Goal: Task Accomplishment & Management: Use online tool/utility

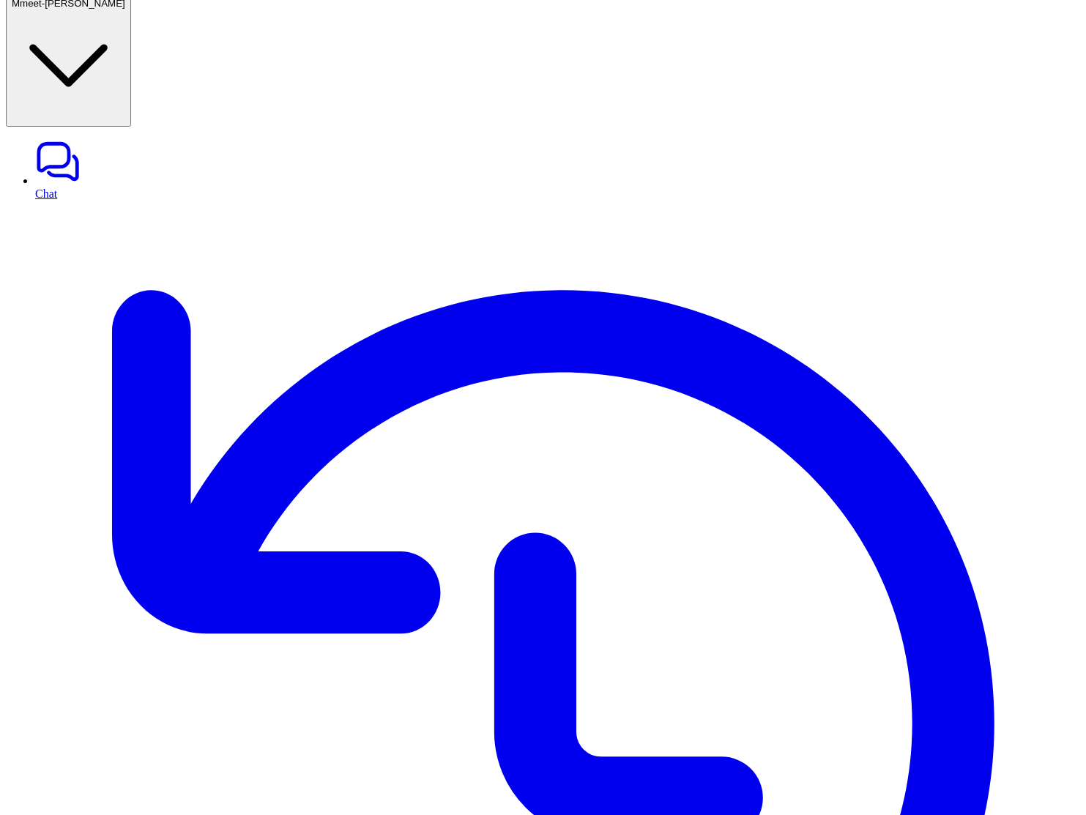
scroll to position [1045, 0]
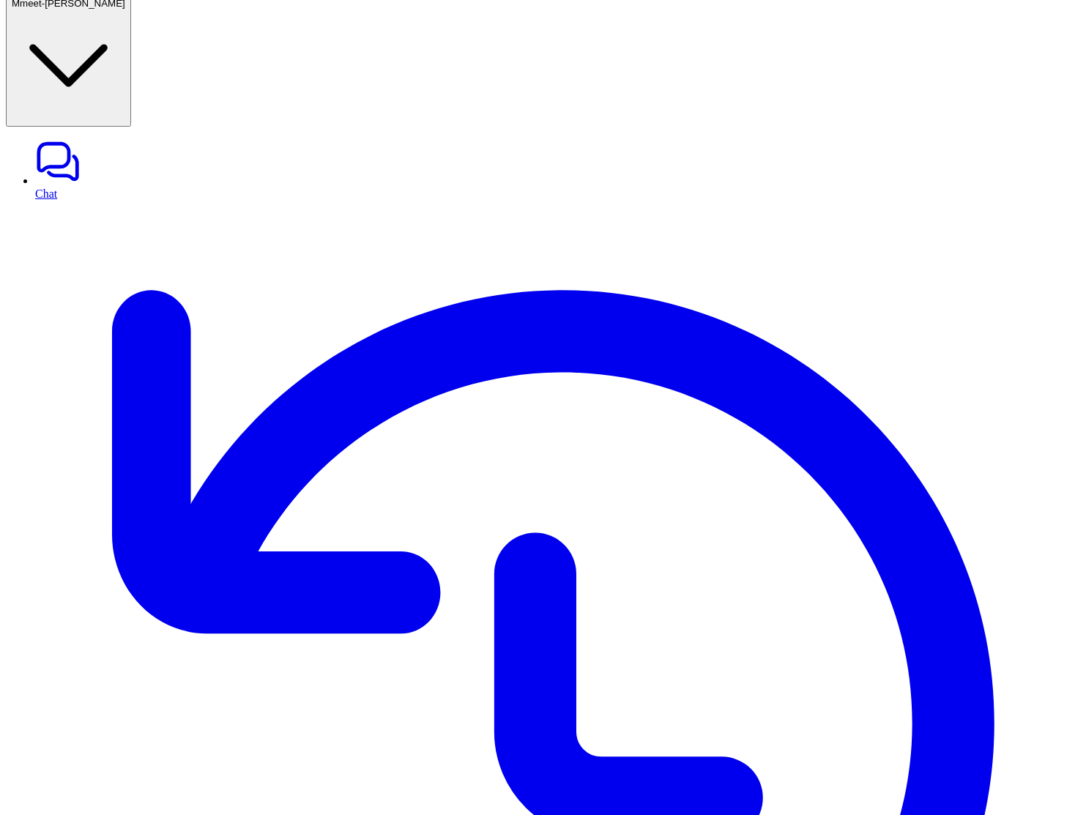
scroll to position [2268, 0]
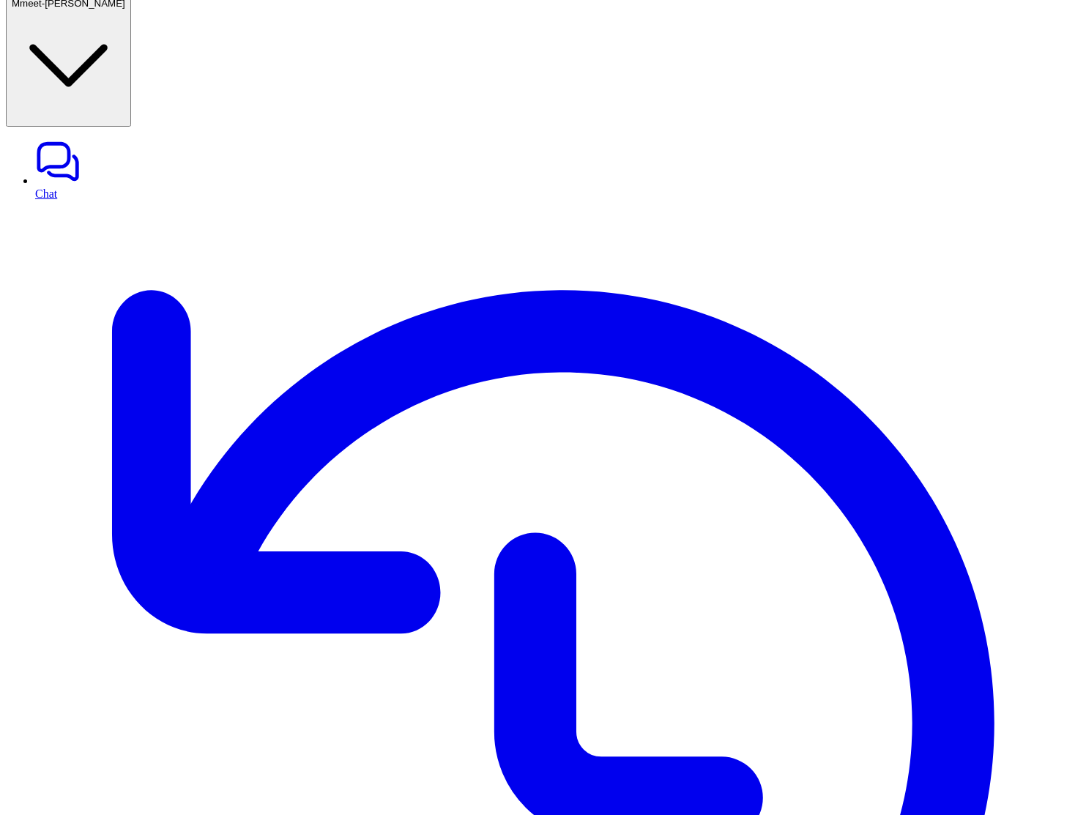
copy p "Summary: Two-factor authentication setup fails for new users Description: New u…"
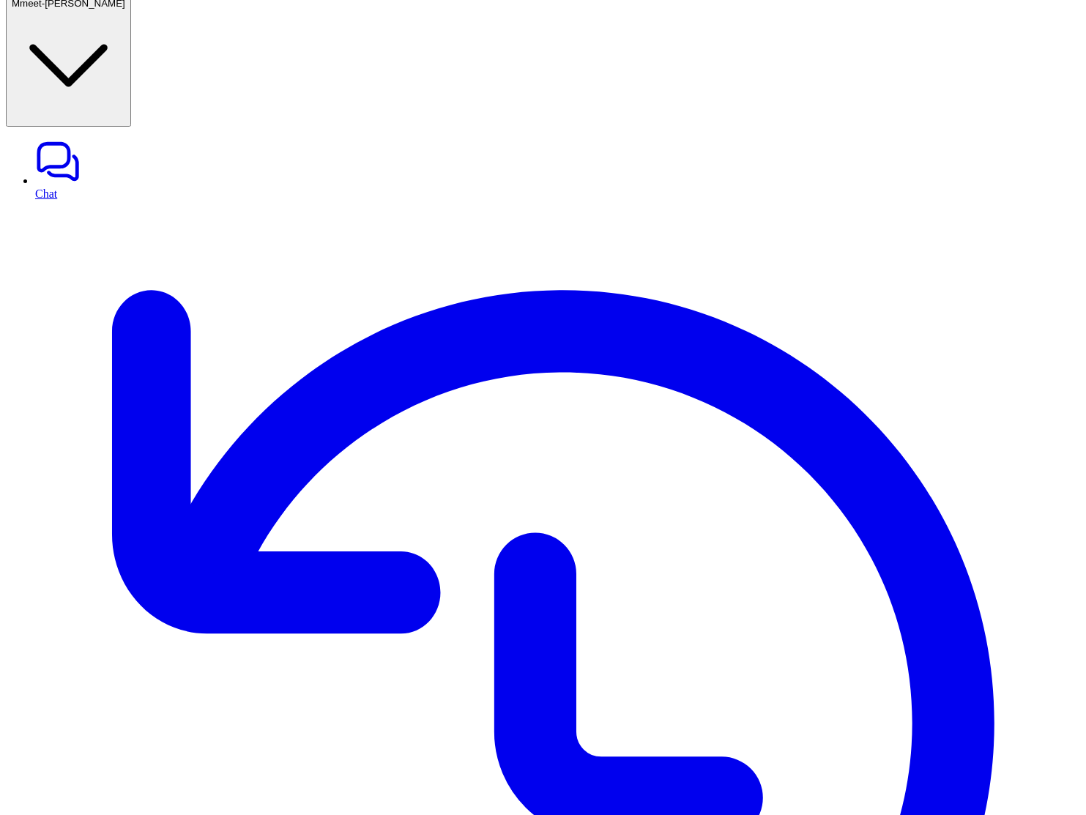
drag, startPoint x: 275, startPoint y: 241, endPoint x: 395, endPoint y: 335, distance: 152.8
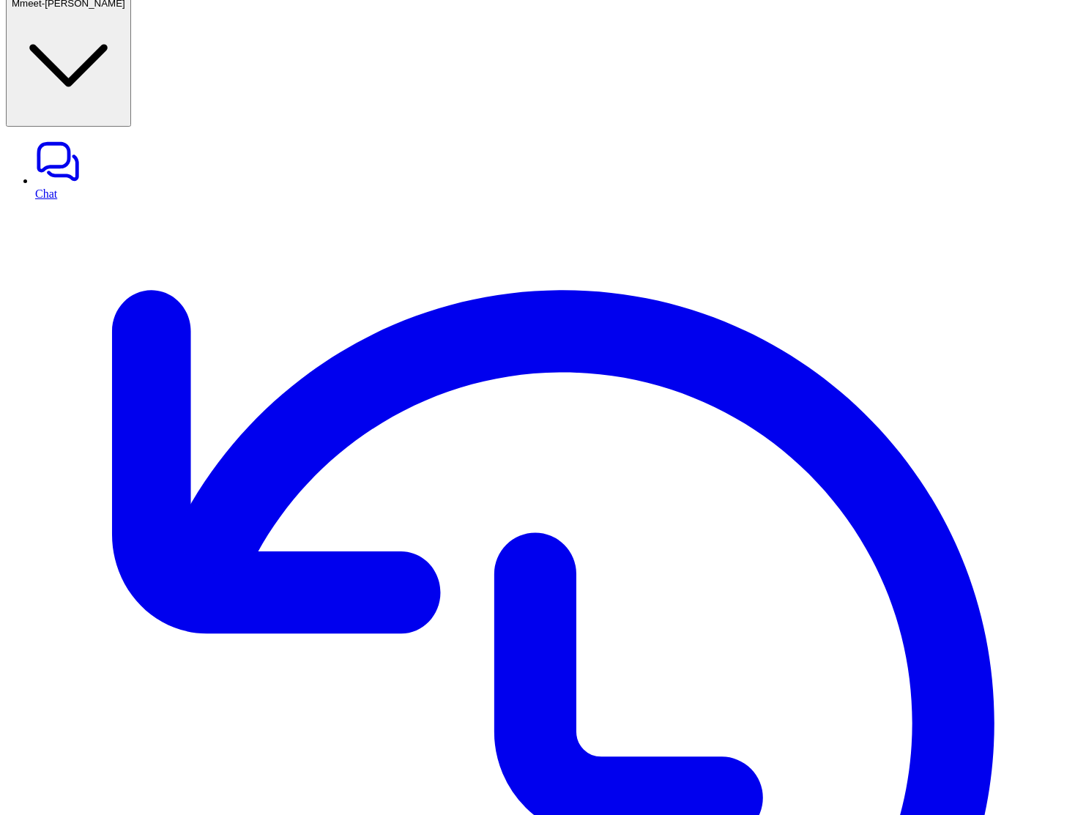
copy tbody "project_key : "SCRUM" summary : "File attachments fail to upload on support tic…"
drag, startPoint x: 529, startPoint y: 511, endPoint x: 261, endPoint y: 427, distance: 281.6
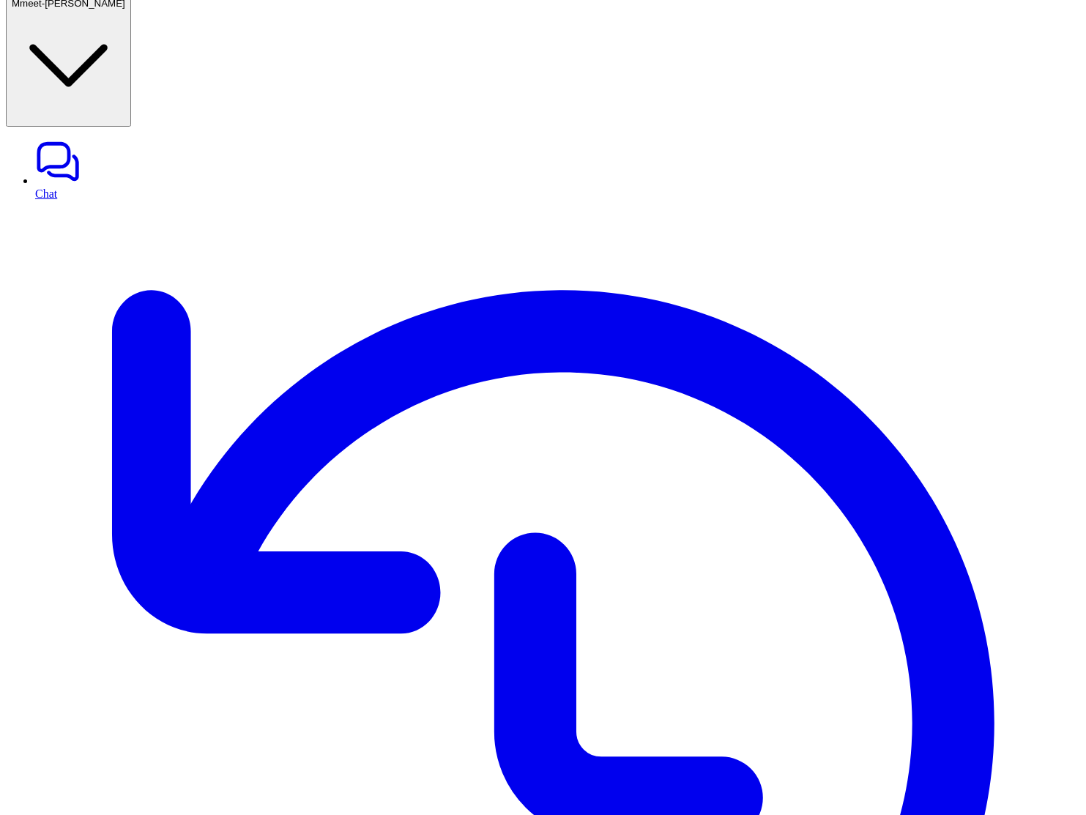
copy div "create a ticket with this project_key : "SCRUM" summary : "File attachments fai…"
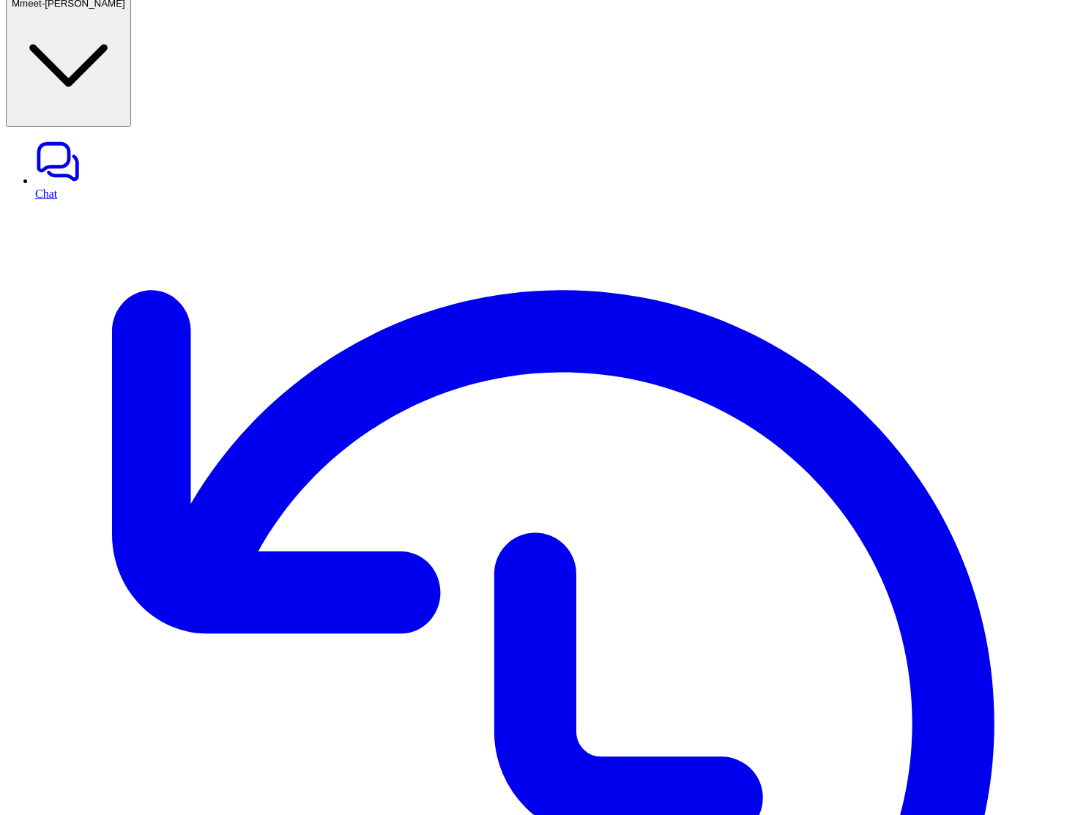
drag, startPoint x: 309, startPoint y: 227, endPoint x: 443, endPoint y: 297, distance: 151.3
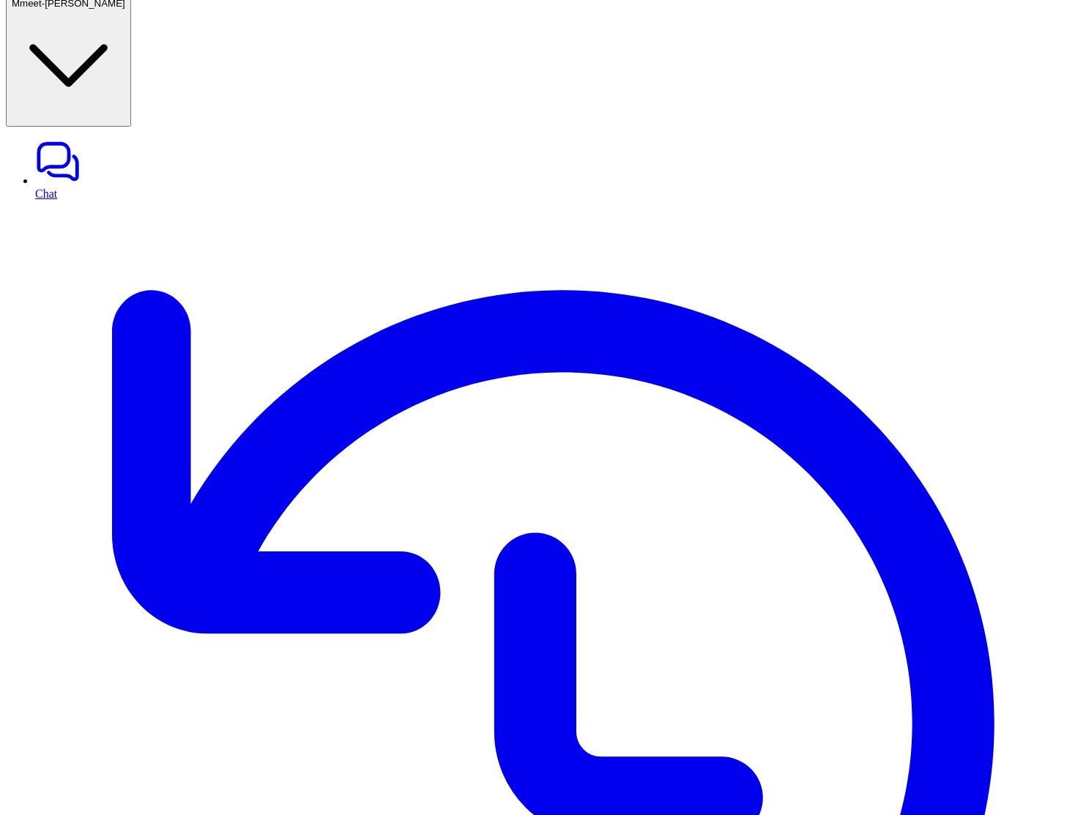
copy div "create a ticket with this project_key : "SCRUM" summary : "File attachments fai…"
drag, startPoint x: 322, startPoint y: 359, endPoint x: 460, endPoint y: 428, distance: 154.2
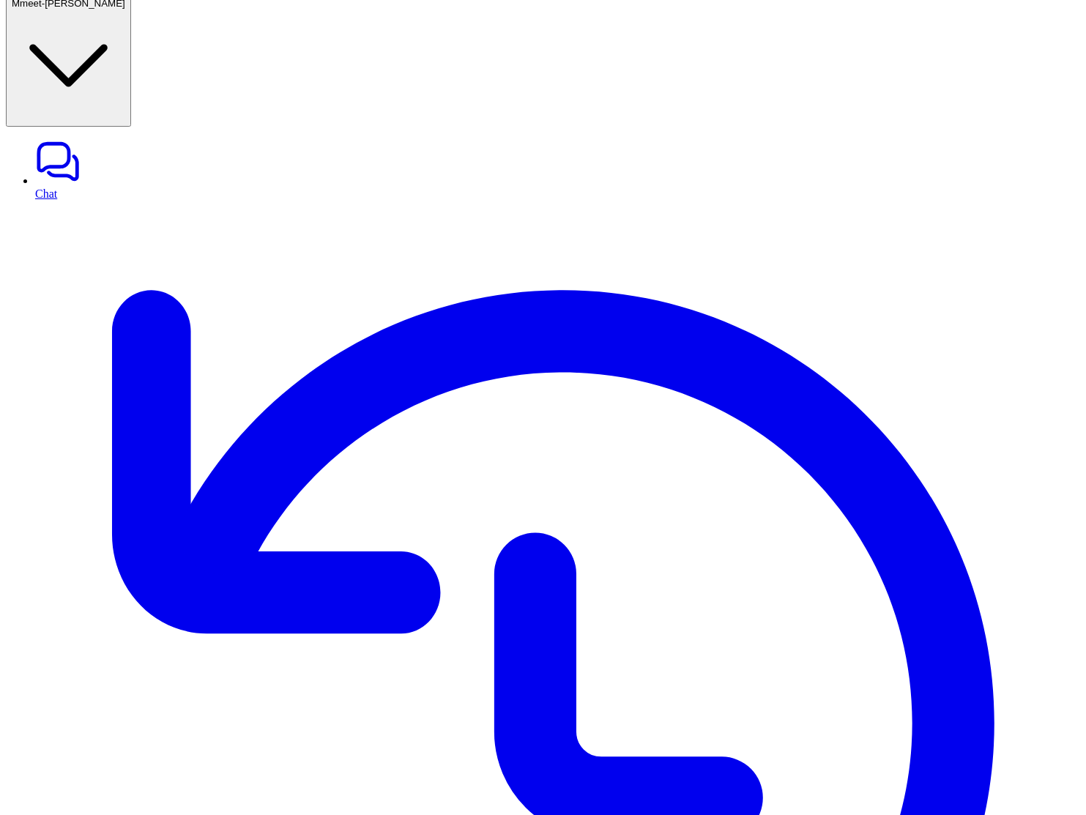
copy p "create a ticket with this project_key : "SCRUM" summary : "File attachments fai…"
drag, startPoint x: 299, startPoint y: 468, endPoint x: 447, endPoint y: 540, distance: 164.4
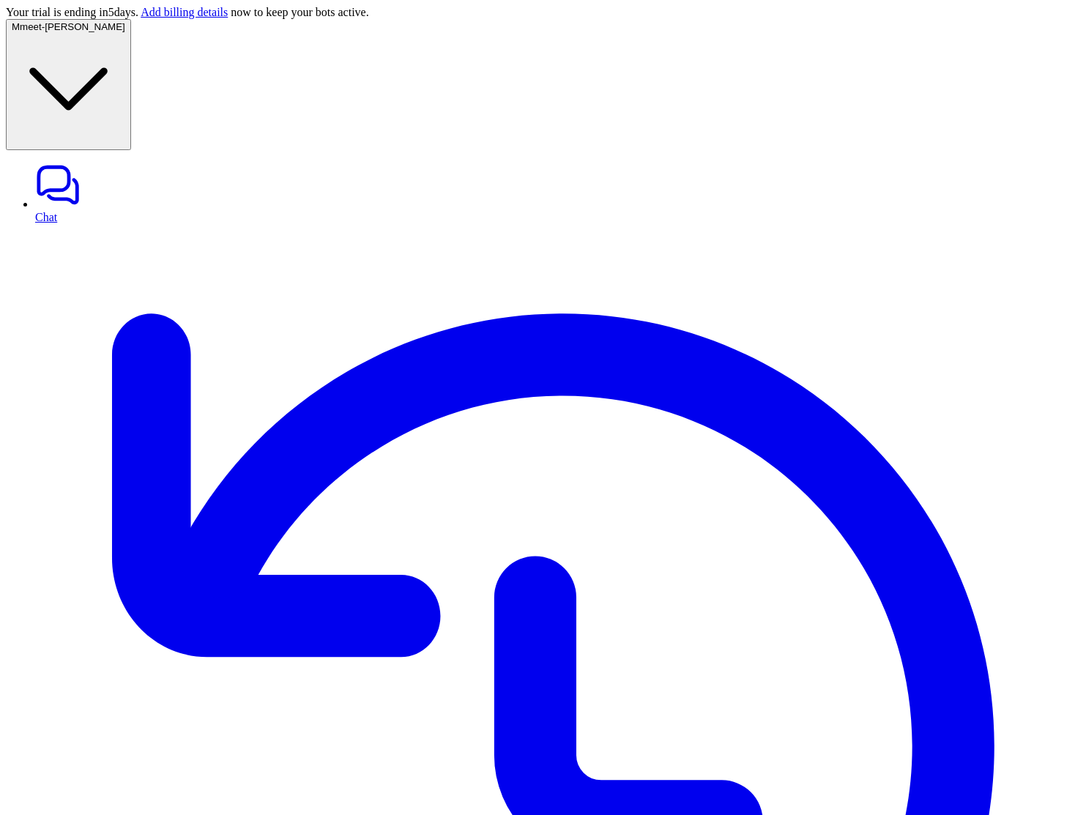
paste div
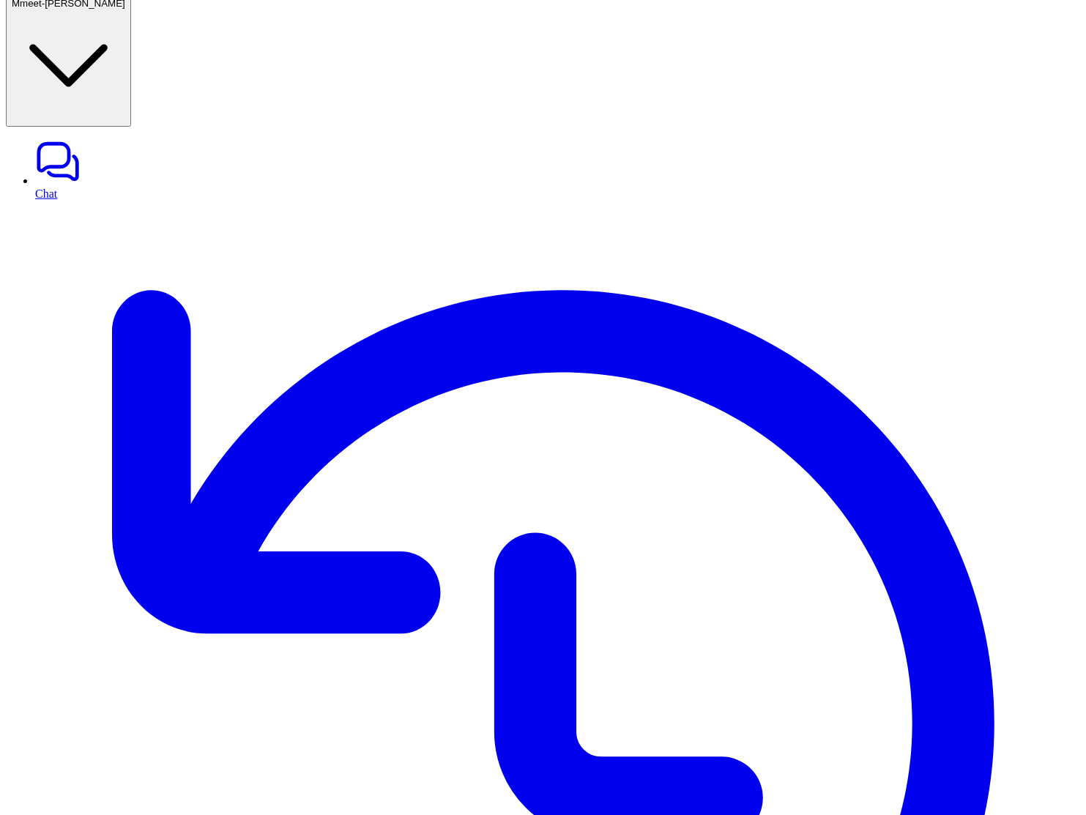
copy div "create a ticket with this project_key : "SCRUM" summary : "File attachments fai…"
drag, startPoint x: 512, startPoint y: 71, endPoint x: 622, endPoint y: 140, distance: 130.2
copy div "create a ticket with this project_key : "SCRUM" summary : "File attachments fai…"
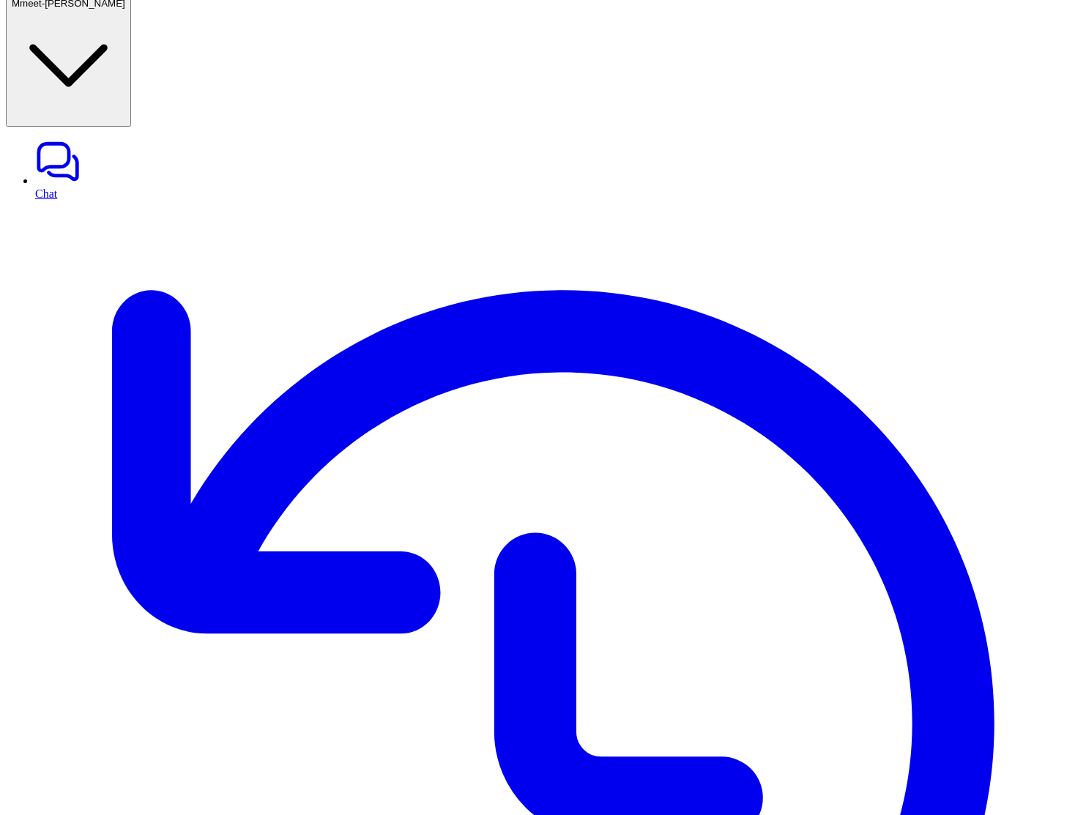
copy div "create a ticket with this project_key : "SCRUM" summary : "File attachments fai…"
paste div
copy p "create a ticket with this project_key : "SCRUM" summary : "File attachments fai…"
drag, startPoint x: 495, startPoint y: 298, endPoint x: 630, endPoint y: 378, distance: 156.6
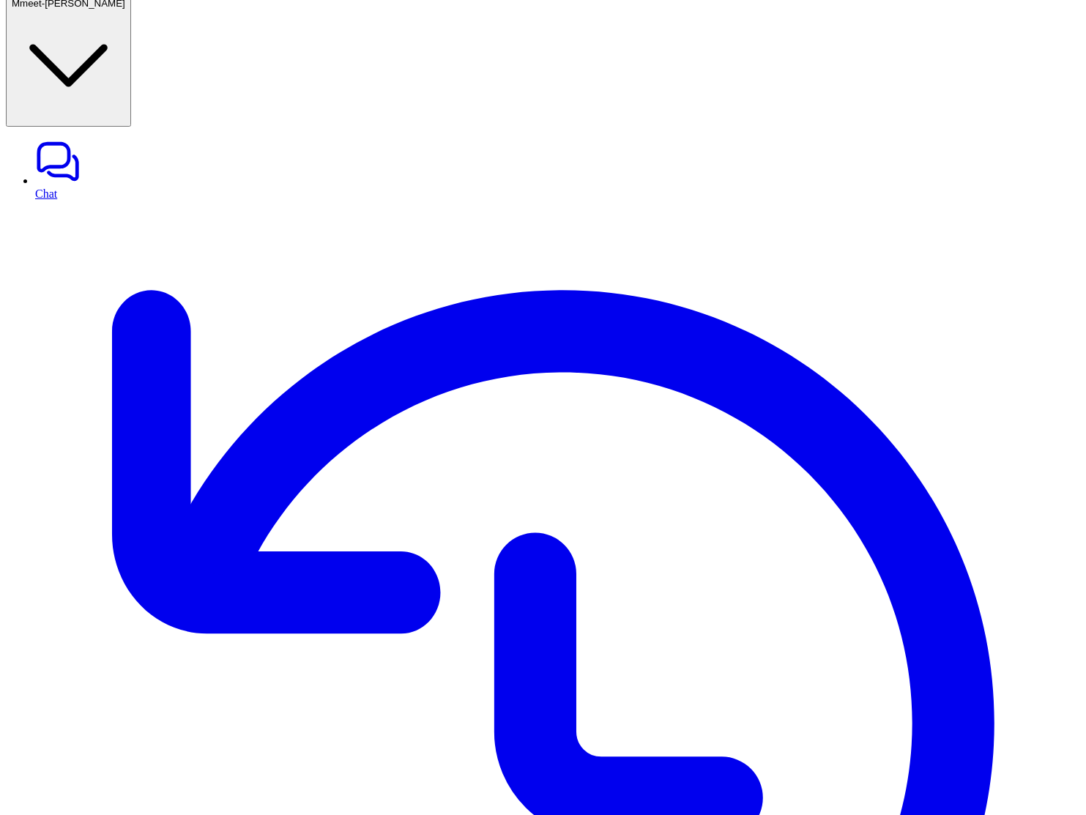
copy span "File attachments fail to upload on support tickets"
drag, startPoint x: 474, startPoint y: 614, endPoint x: 660, endPoint y: 615, distance: 186.7
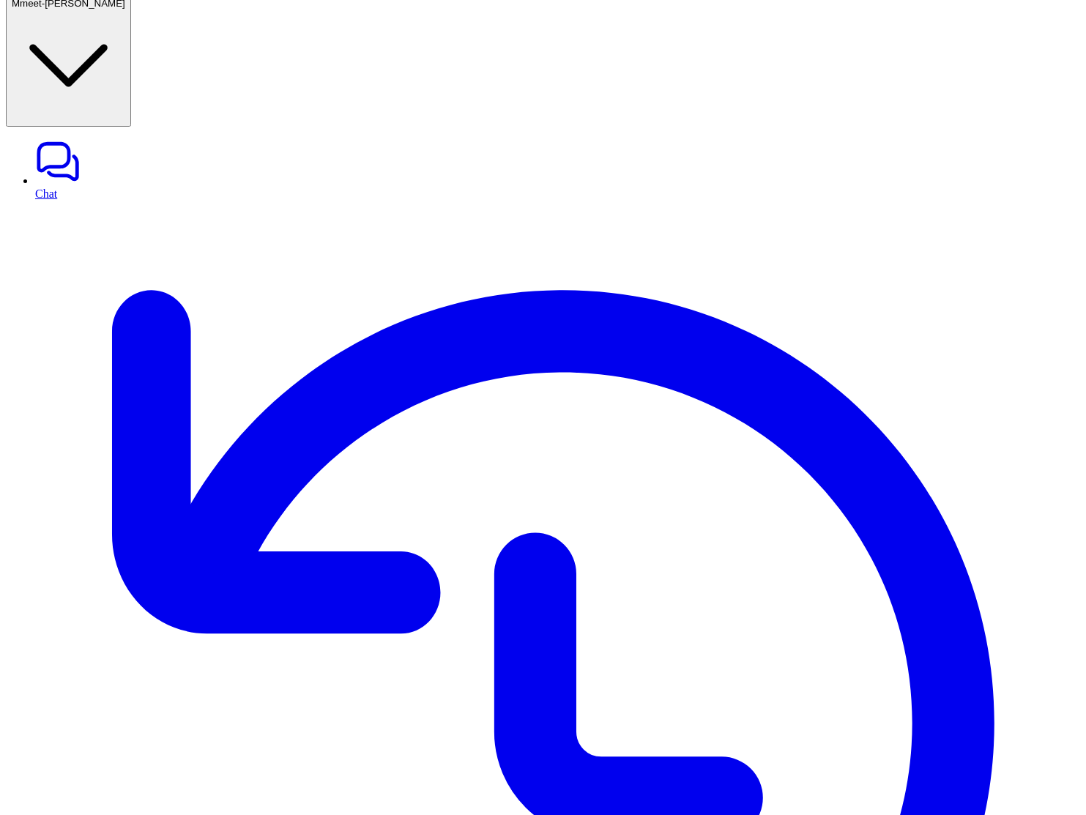
scroll to position [319, 0]
copy p "create a ticket with this project_key : "SCRUM" summary : "File attachments fai…"
drag, startPoint x: 496, startPoint y: 562, endPoint x: 649, endPoint y: 678, distance: 191.7
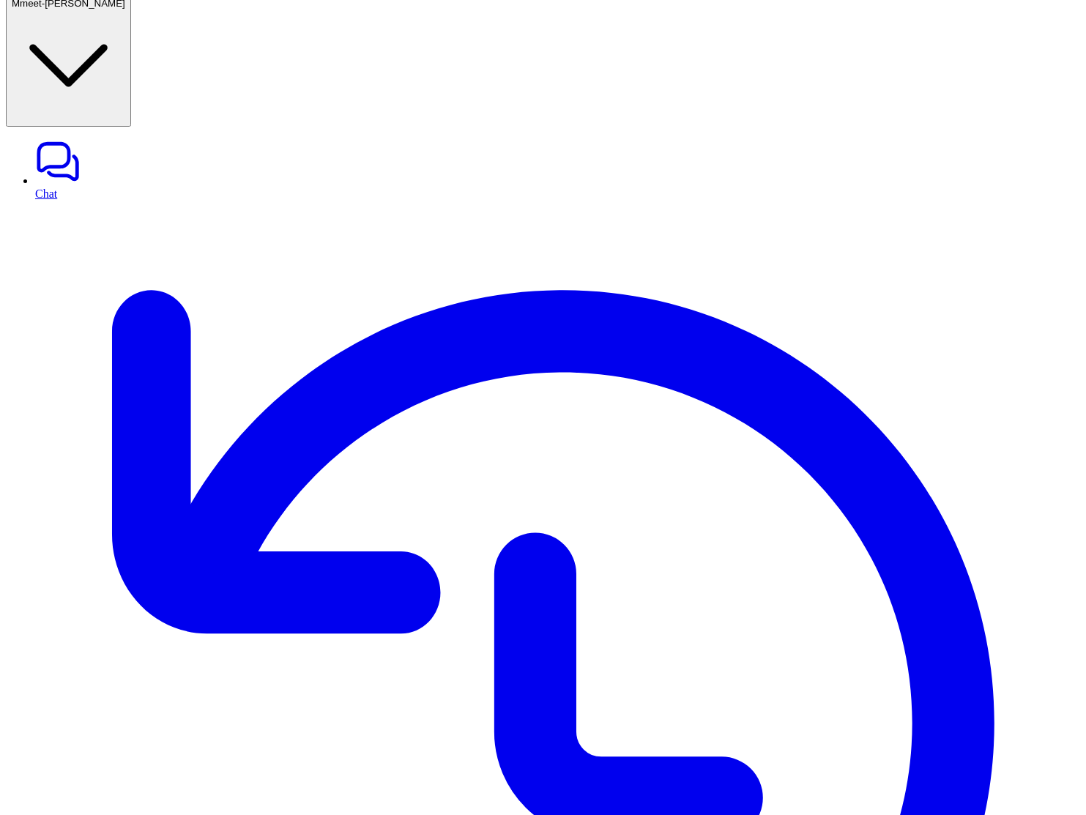
scroll to position [526, 0]
copy p "create a ticket with this project_key : "SCRUM" summary : "File attachments fai…"
drag, startPoint x: 493, startPoint y: 473, endPoint x: 626, endPoint y: 543, distance: 150.0
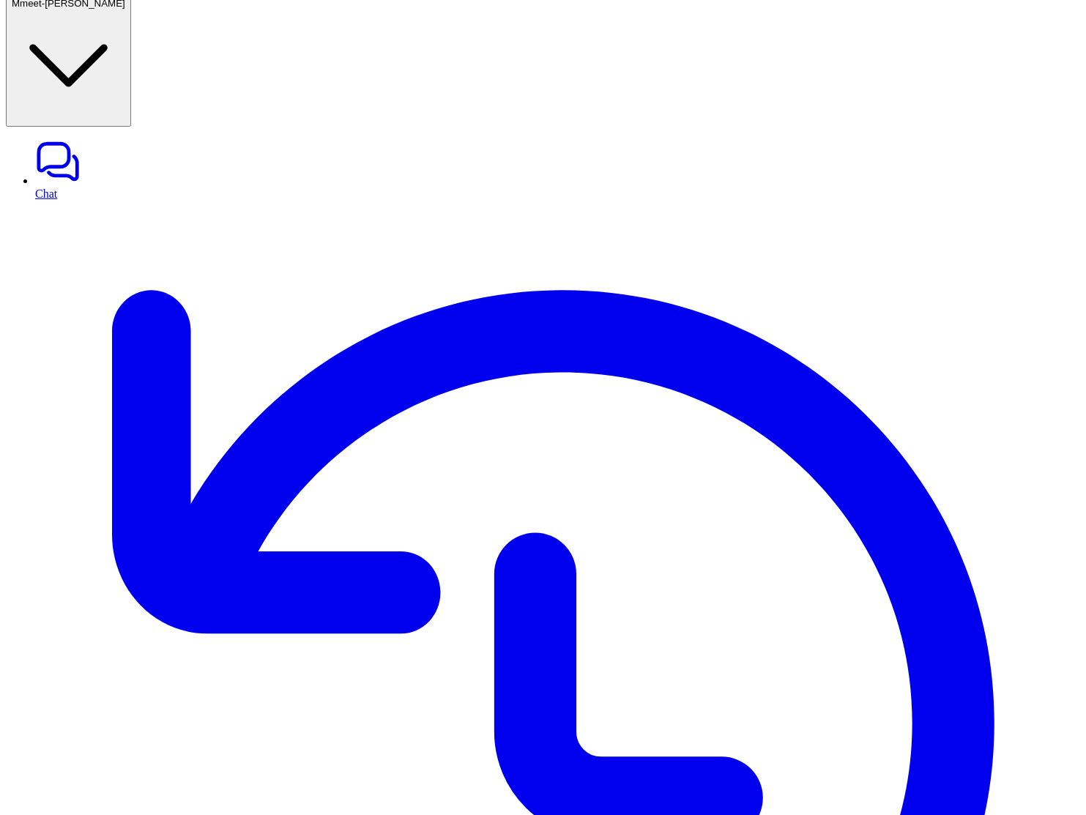
scroll to position [775, 0]
copy span "create a ticket with this project_key : "SCRUM" summary : "File attachments fai…"
drag, startPoint x: 496, startPoint y: 274, endPoint x: 647, endPoint y: 363, distance: 175.9
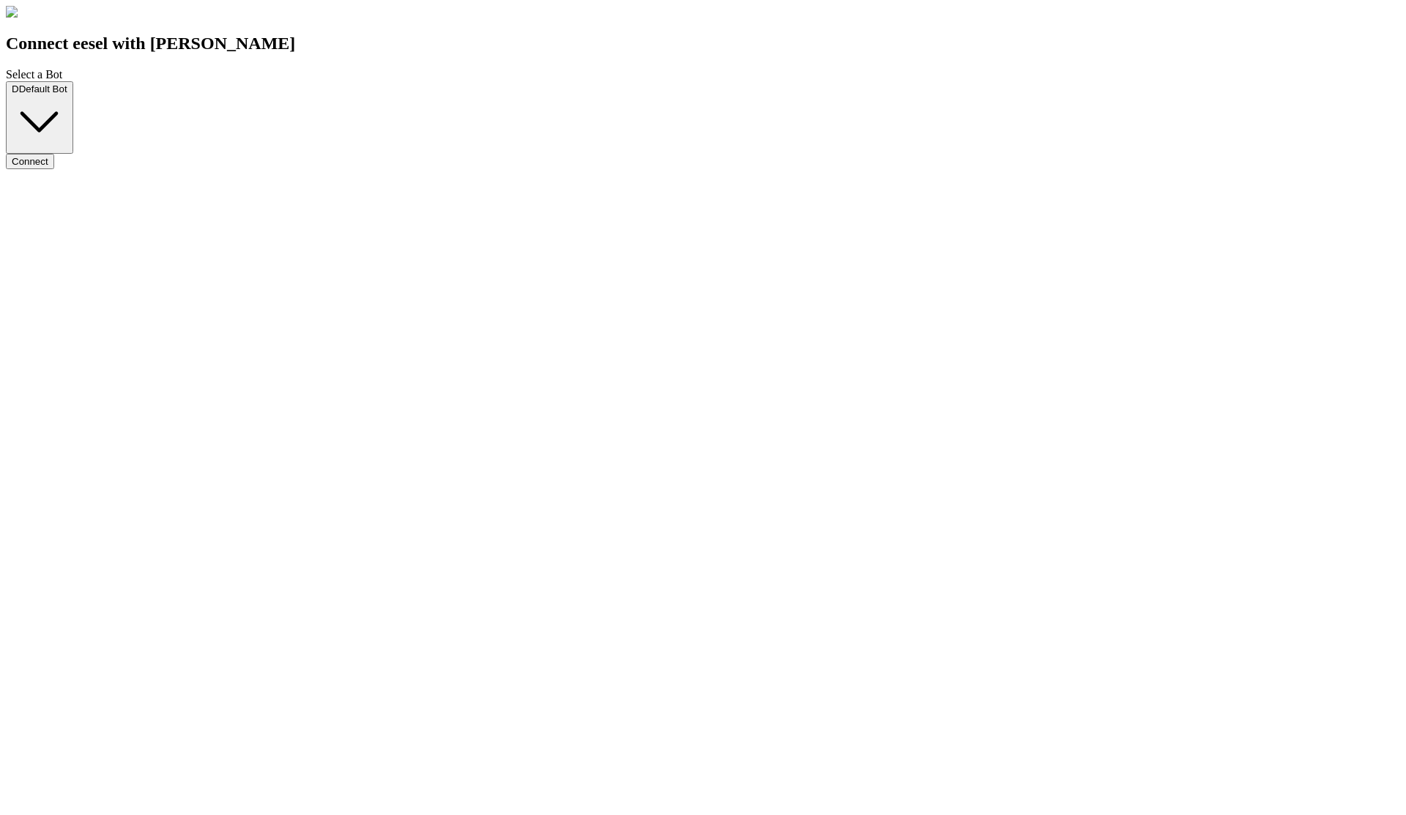
click at [67, 94] on span "Default Bot" at bounding box center [43, 88] width 48 height 11
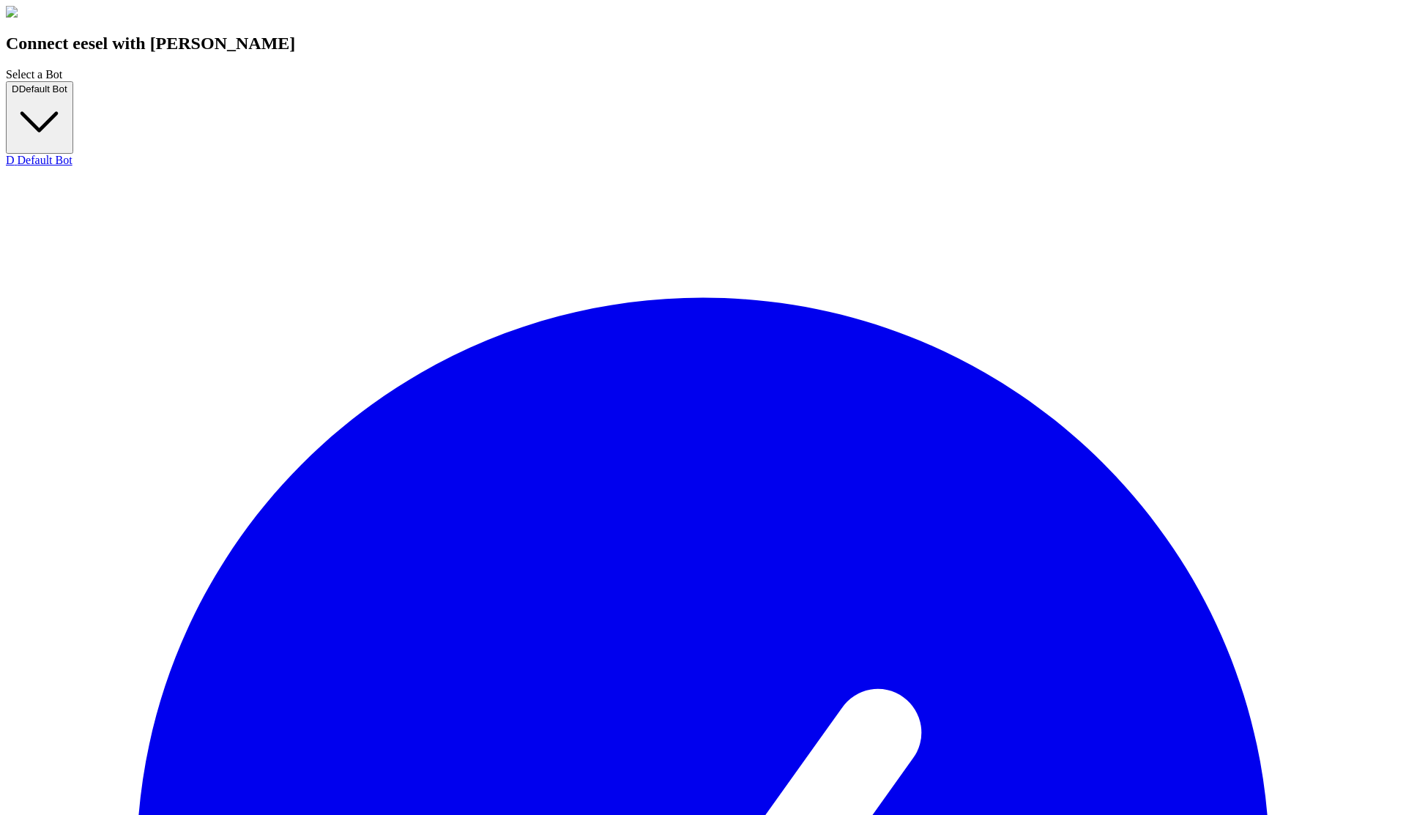
click at [940, 539] on div "Connect eesel with Jira Select a Bot D Default Bot D Default Bot N new-bot Z ze…" at bounding box center [703, 819] width 1394 height 1626
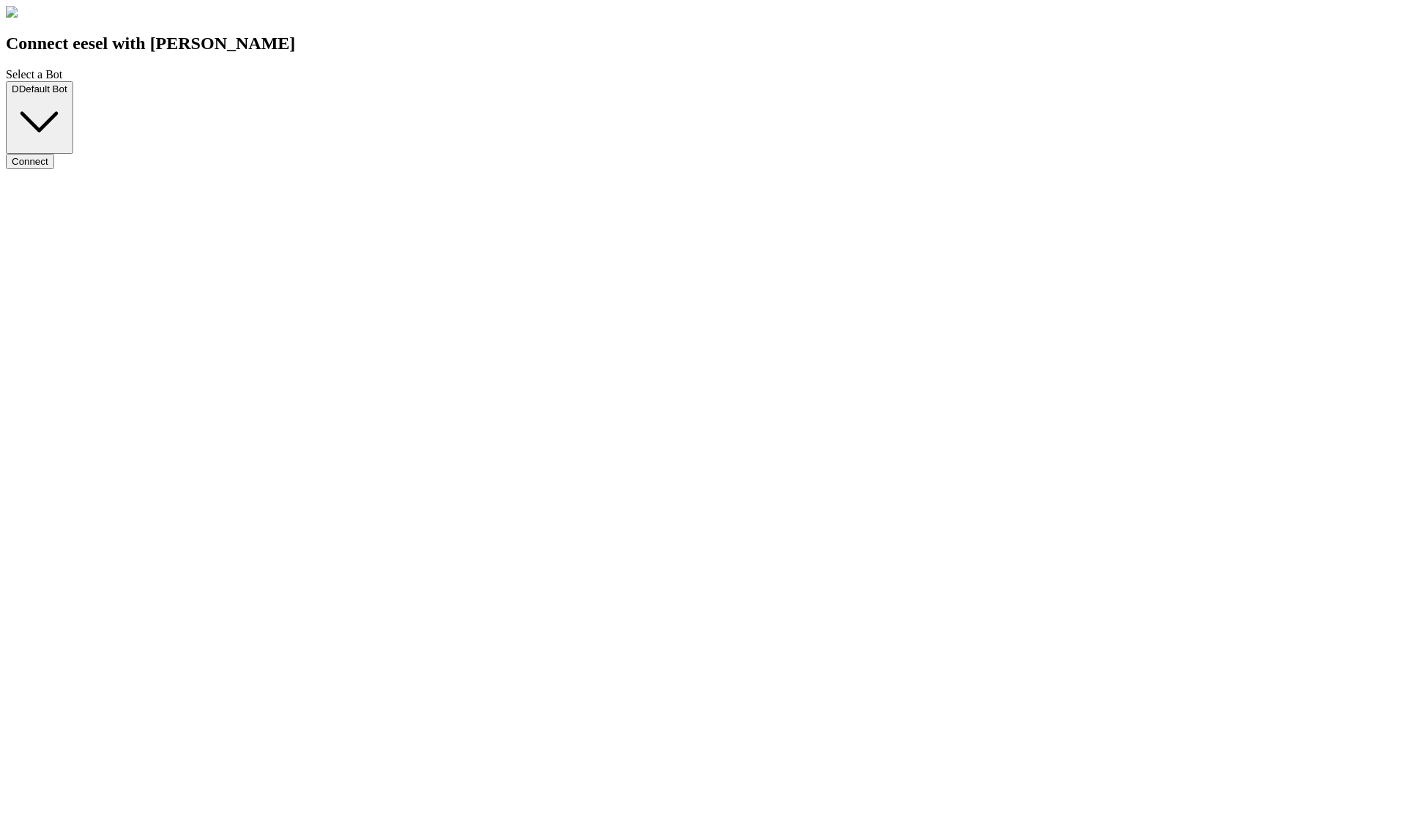
click at [54, 169] on button "Connect" at bounding box center [30, 161] width 48 height 15
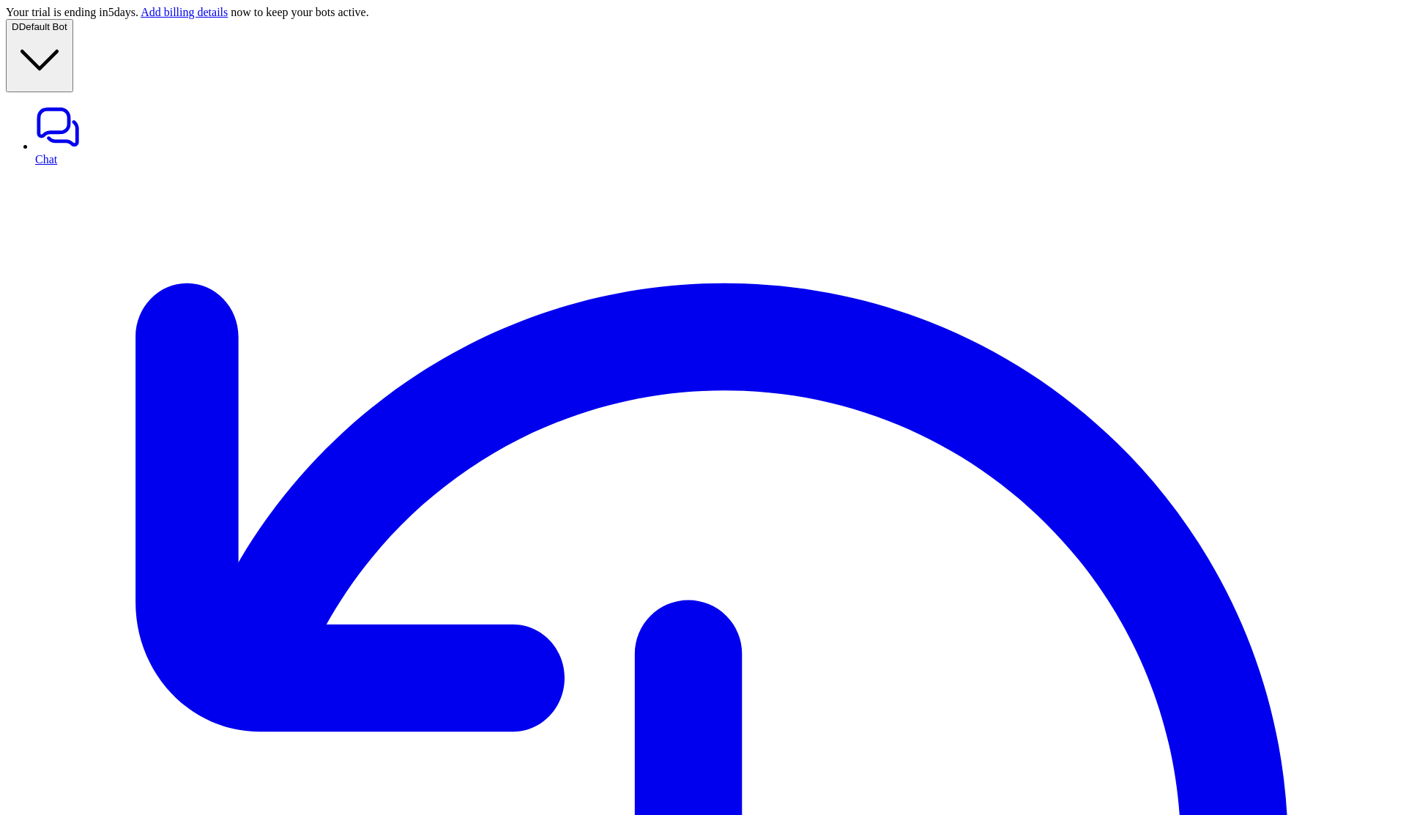
paste textarea "*****"
type textarea "*****"
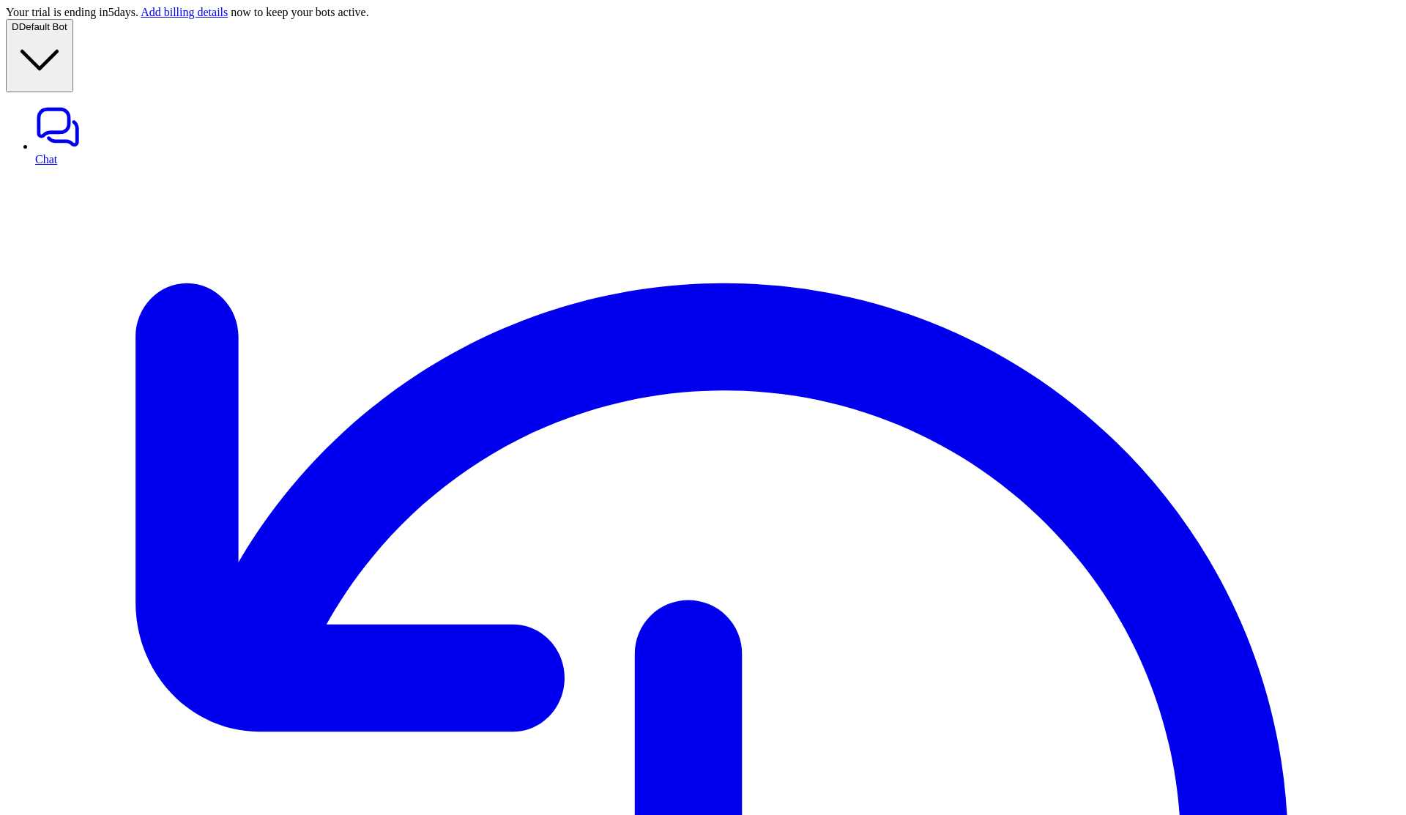
click at [36, 104] on link "Chat" at bounding box center [717, 135] width 1365 height 62
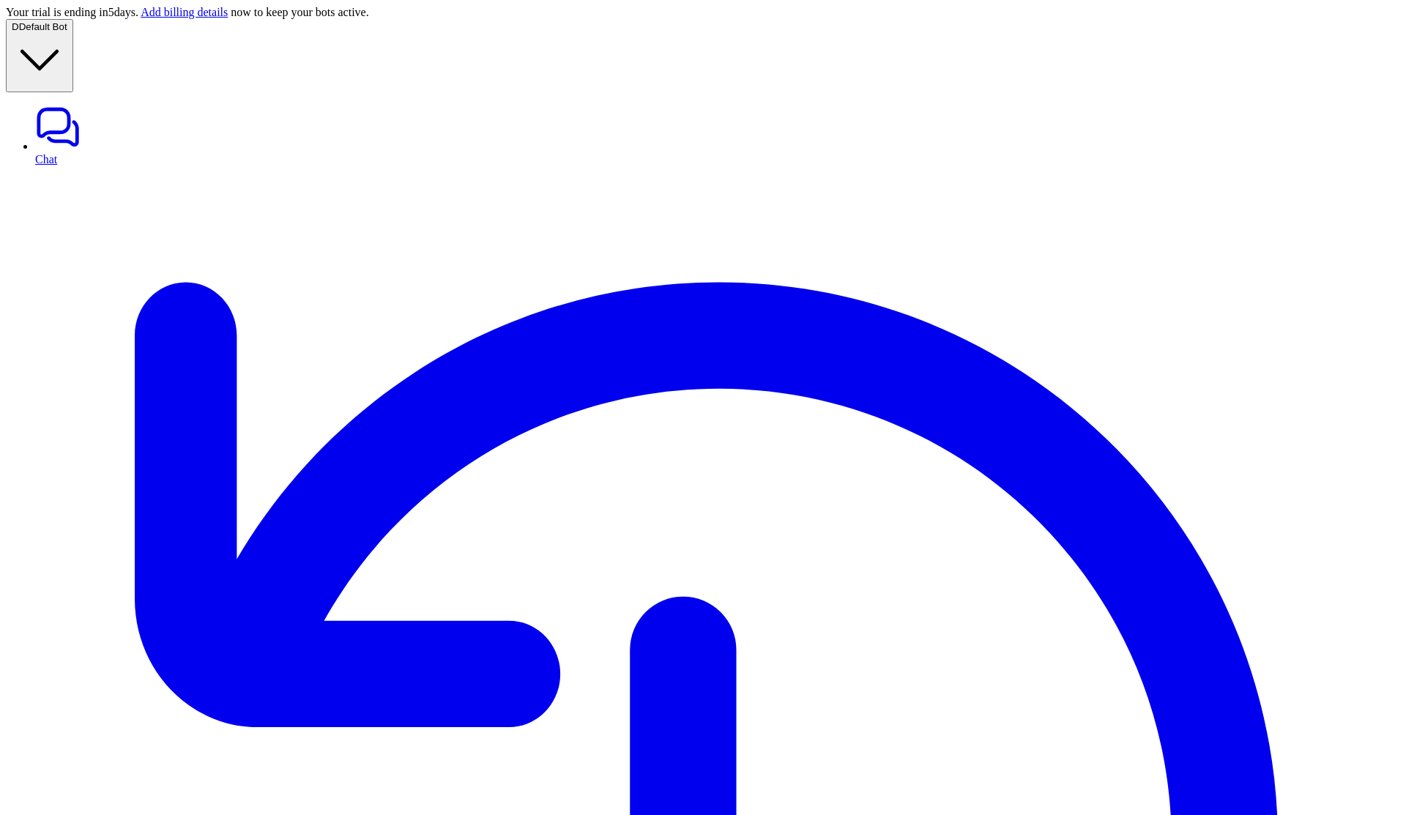
type input "****"
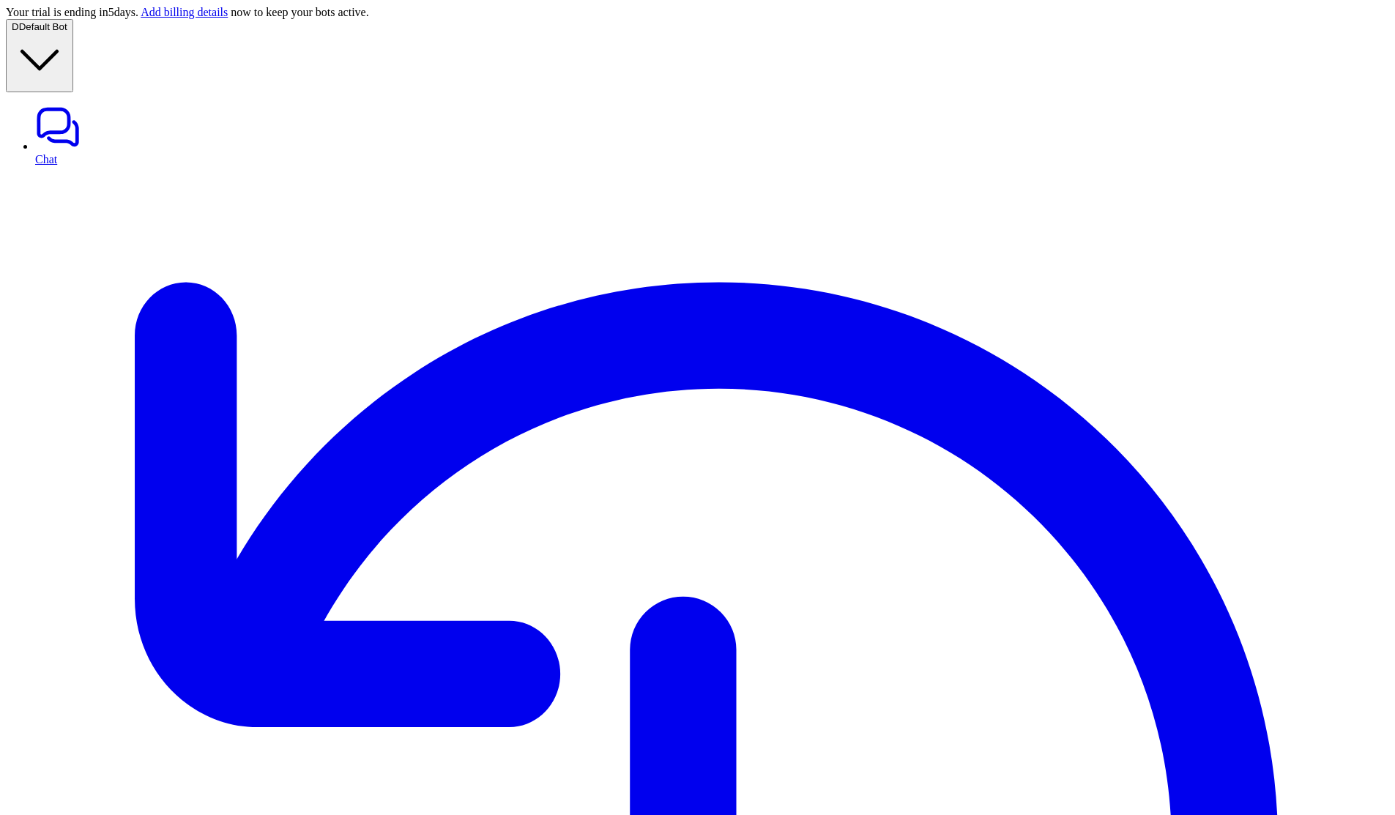
copy p "jira_create_issue"
paste textarea "**********"
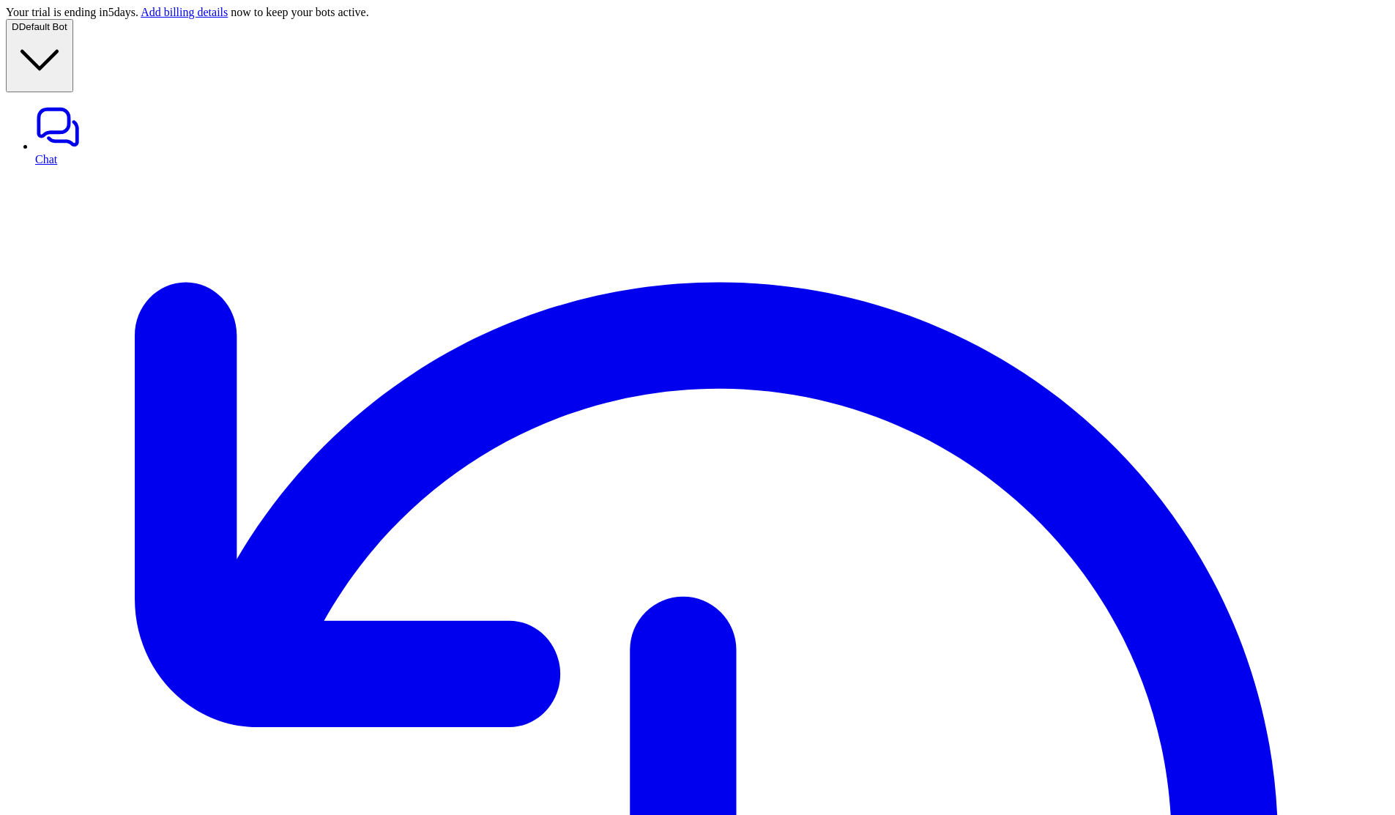
type textarea "**********"
paste div
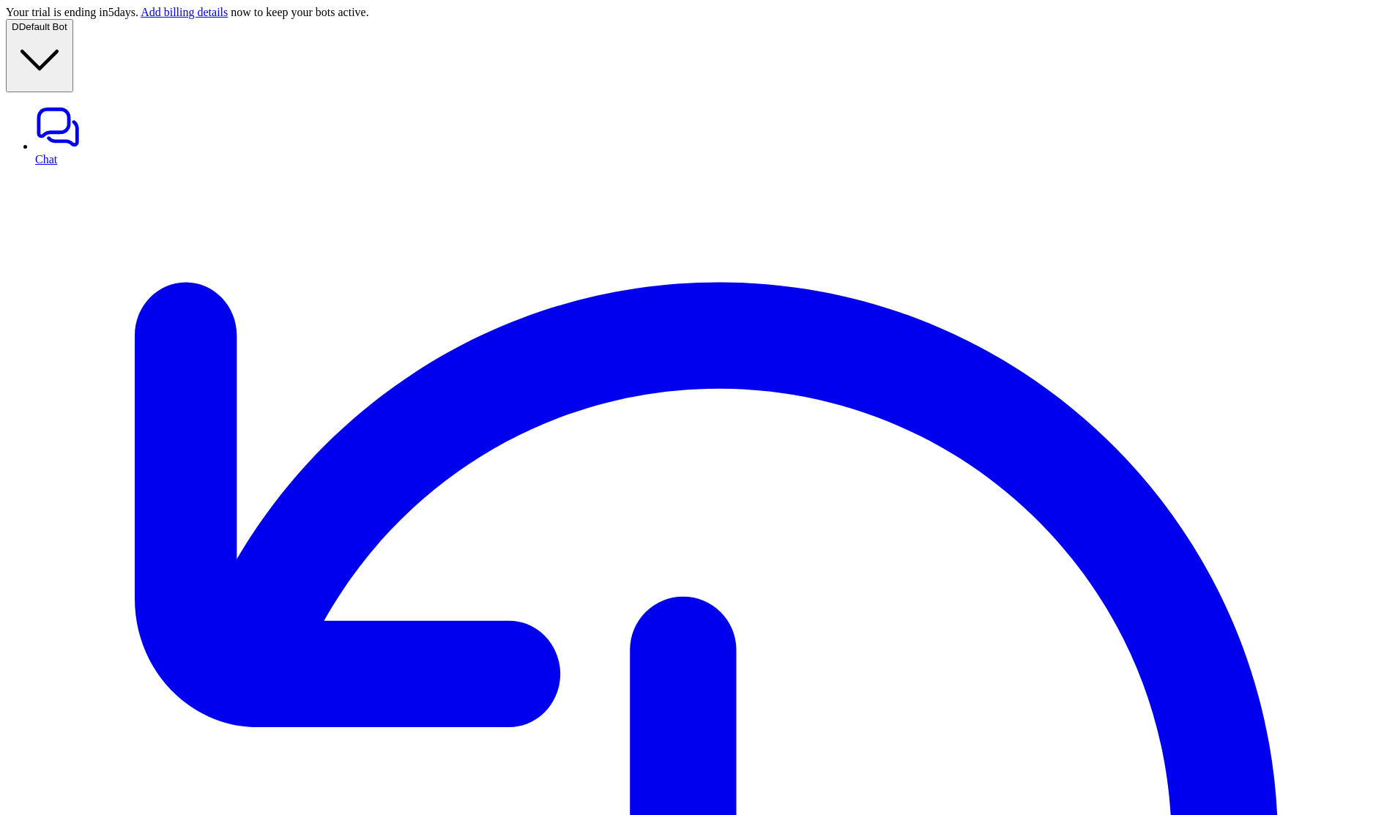
scroll to position [23, 0]
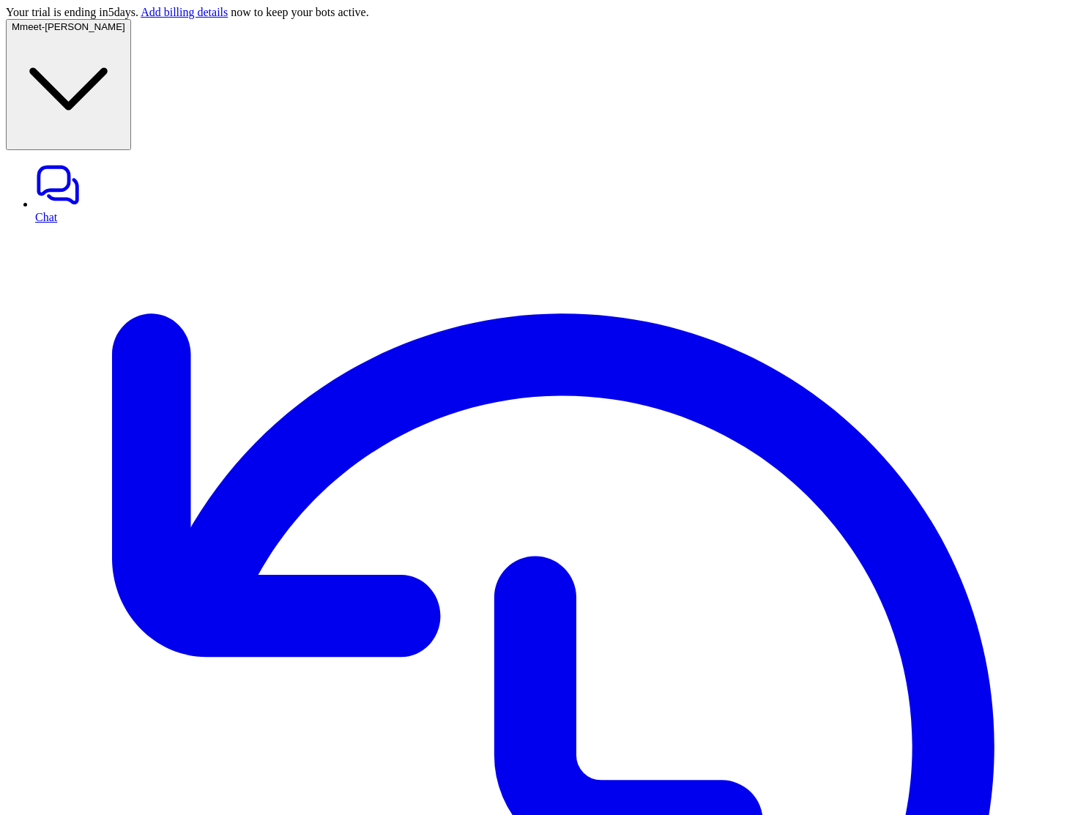
drag, startPoint x: 631, startPoint y: 182, endPoint x: 491, endPoint y: 89, distance: 167.9
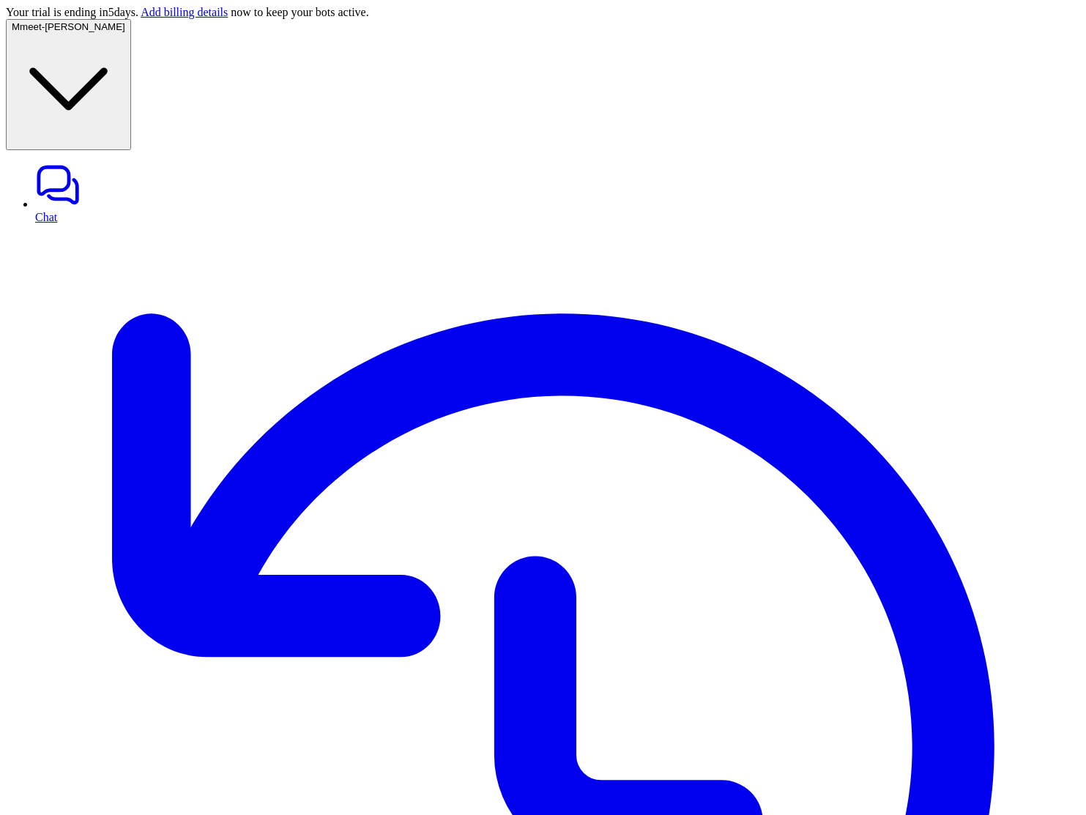
copy p "SCRUM"
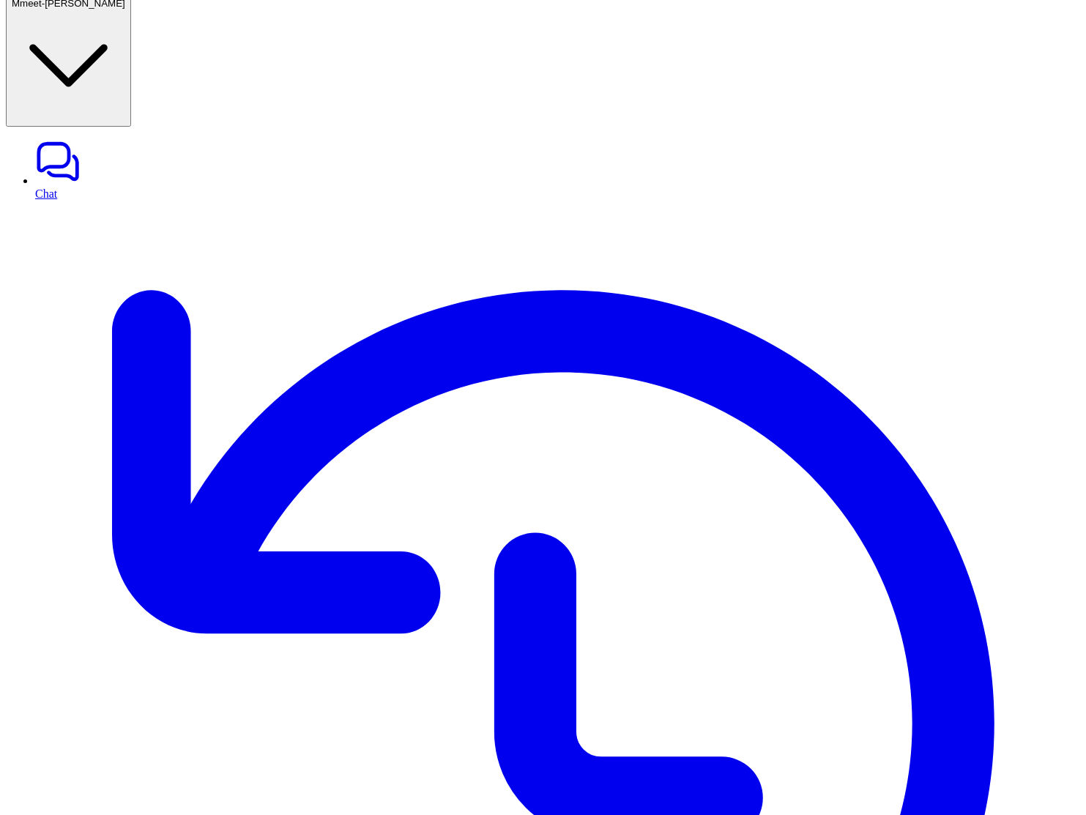
drag, startPoint x: 502, startPoint y: 70, endPoint x: 652, endPoint y: 157, distance: 174.2
copy div "create a ticket with this project_key : "SCRUM" summary : "File attachments fai…"
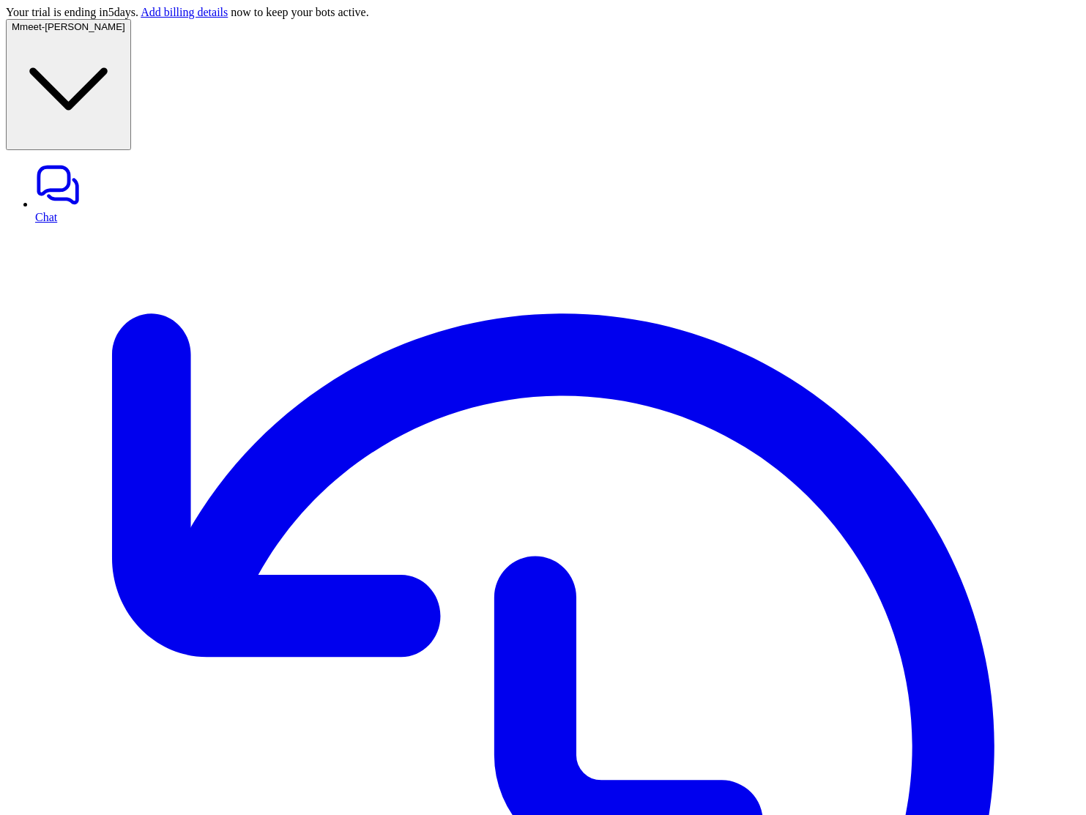
drag, startPoint x: 625, startPoint y: 165, endPoint x: 496, endPoint y: 95, distance: 146.4
copy div "create a ticket with this project_key : "SCRUM" summary : "File attachments fai…"
drag, startPoint x: 504, startPoint y: 97, endPoint x: 641, endPoint y: 161, distance: 151.3
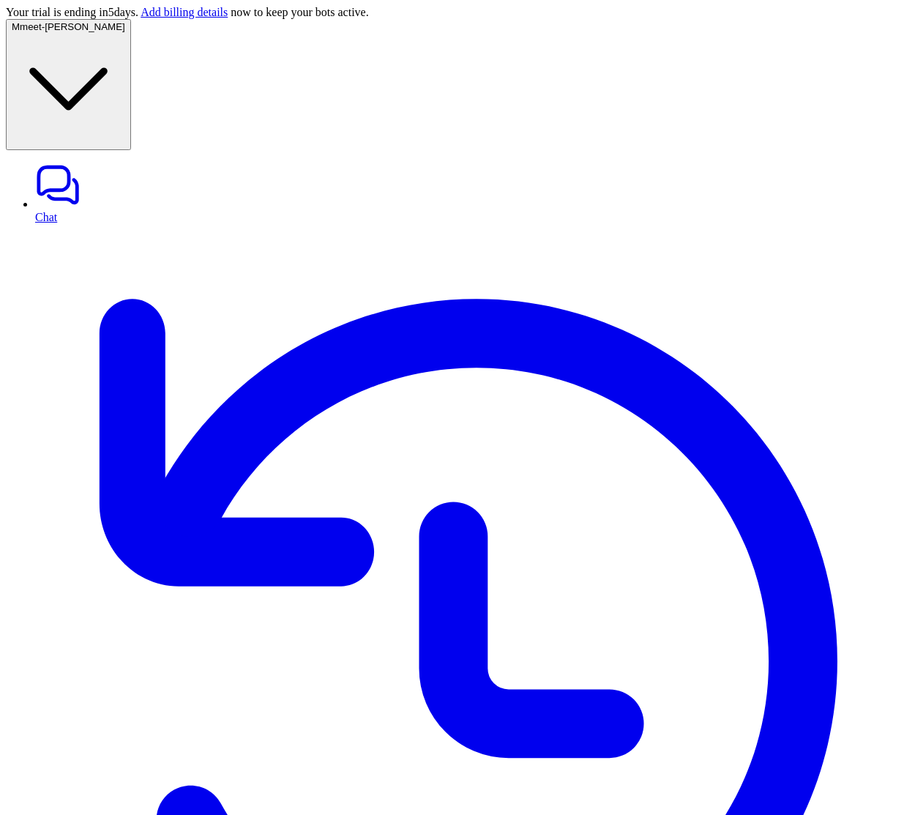
click at [77, 32] on span "meet-[PERSON_NAME]" at bounding box center [72, 26] width 105 height 11
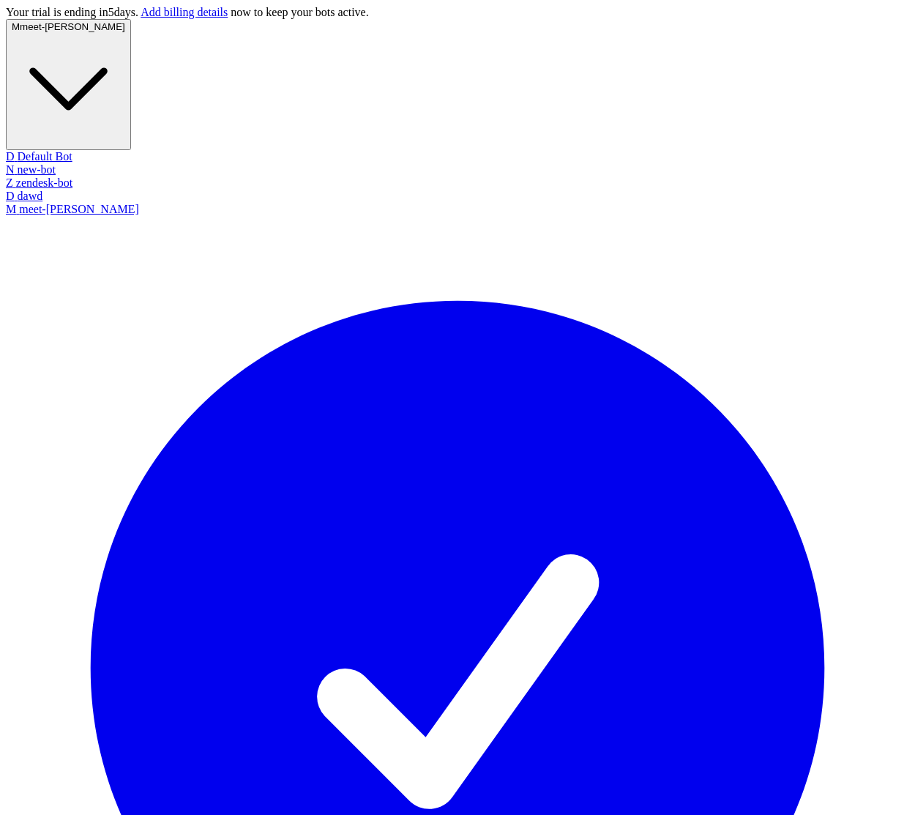
click at [86, 150] on link "D Default Bot" at bounding box center [458, 156] width 904 height 13
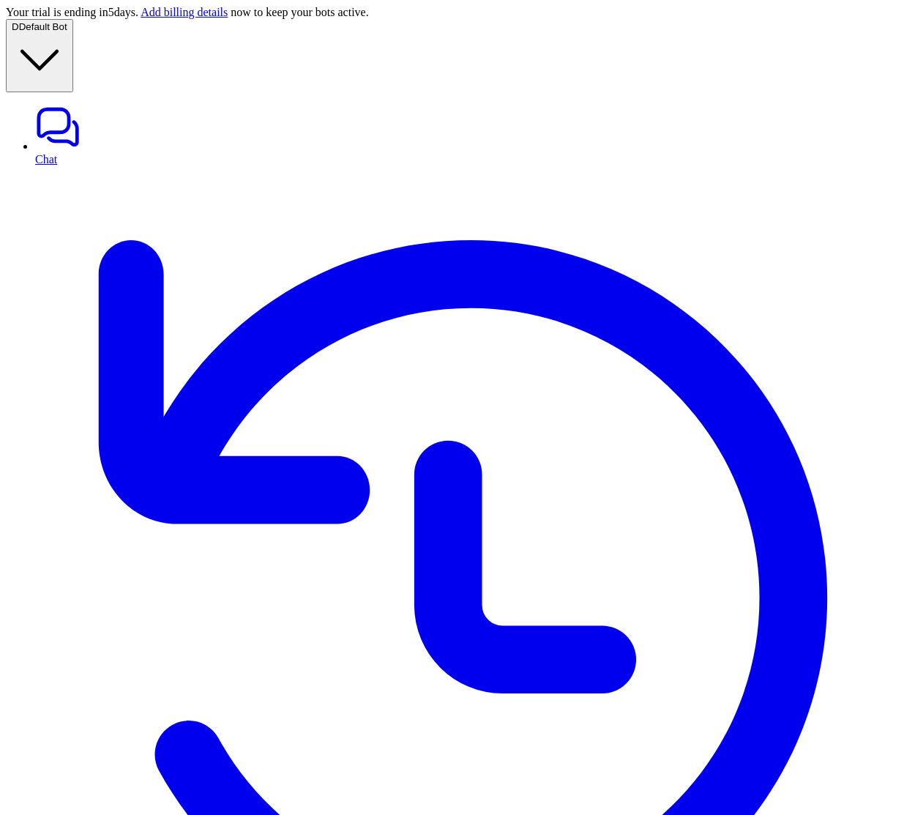
type textarea "**********"
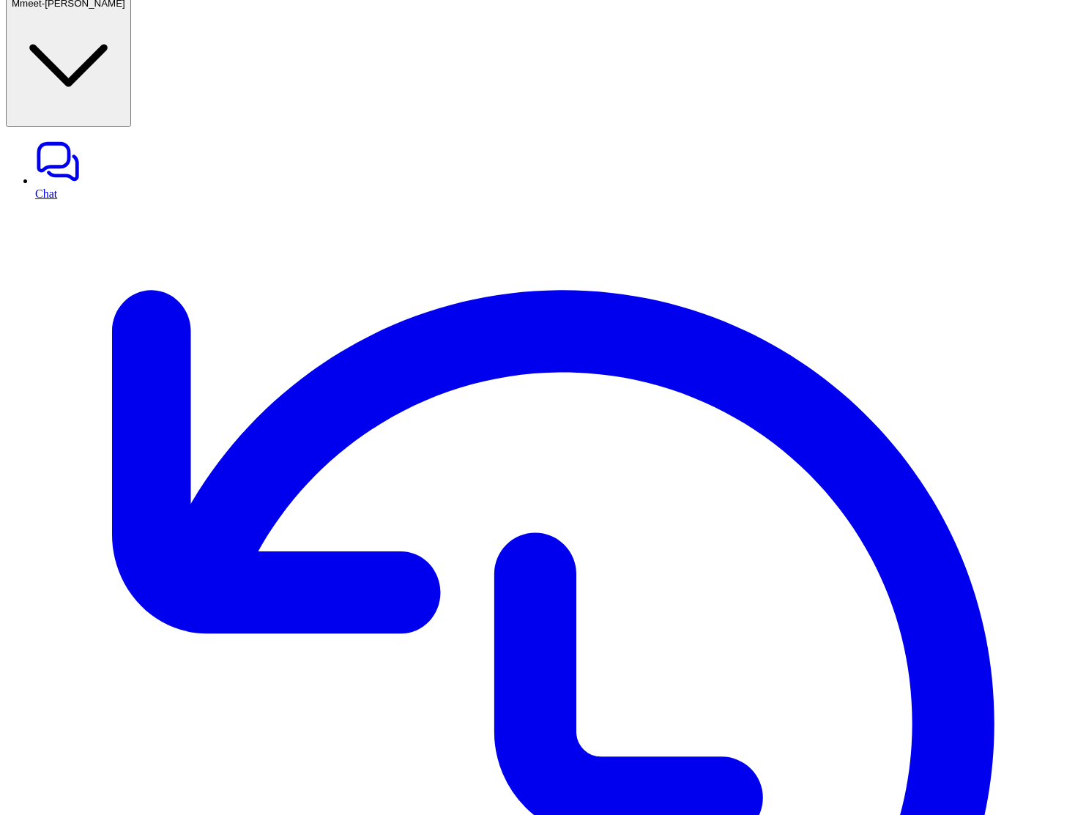
copy div "create a ticket with this project_key : "SCRUM" summary : "File attachments fai…"
drag, startPoint x: 502, startPoint y: 72, endPoint x: 626, endPoint y: 138, distance: 139.9
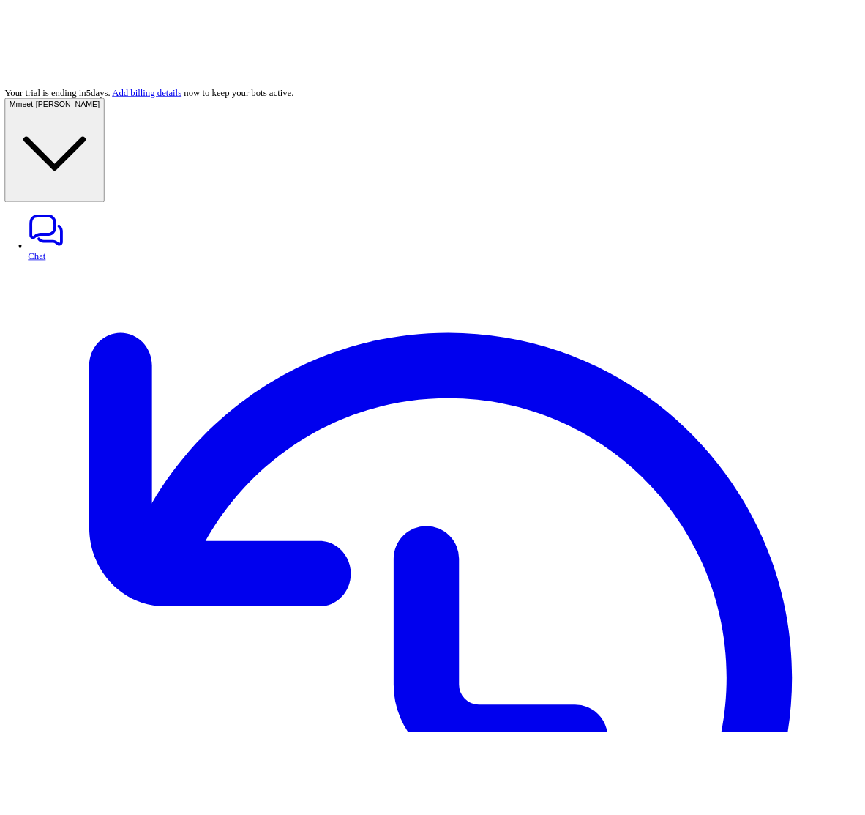
scroll to position [23, 0]
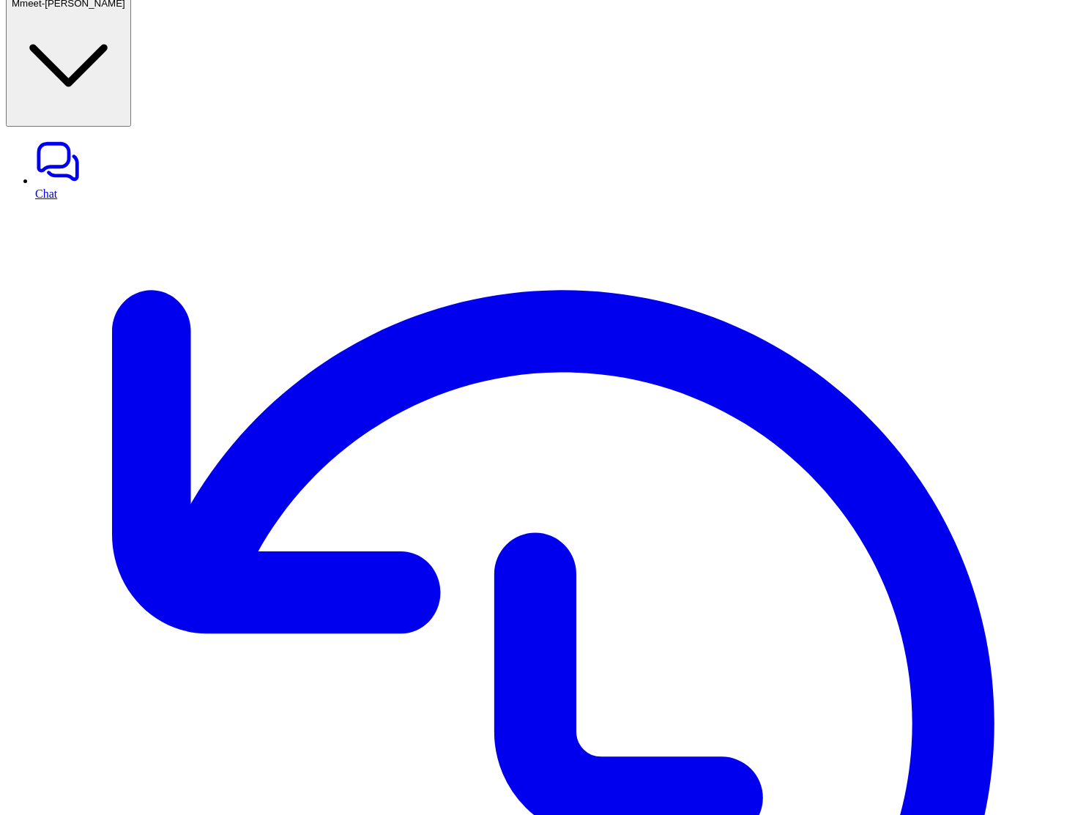
click at [86, 201] on link "History" at bounding box center [557, 731] width 1045 height 1060
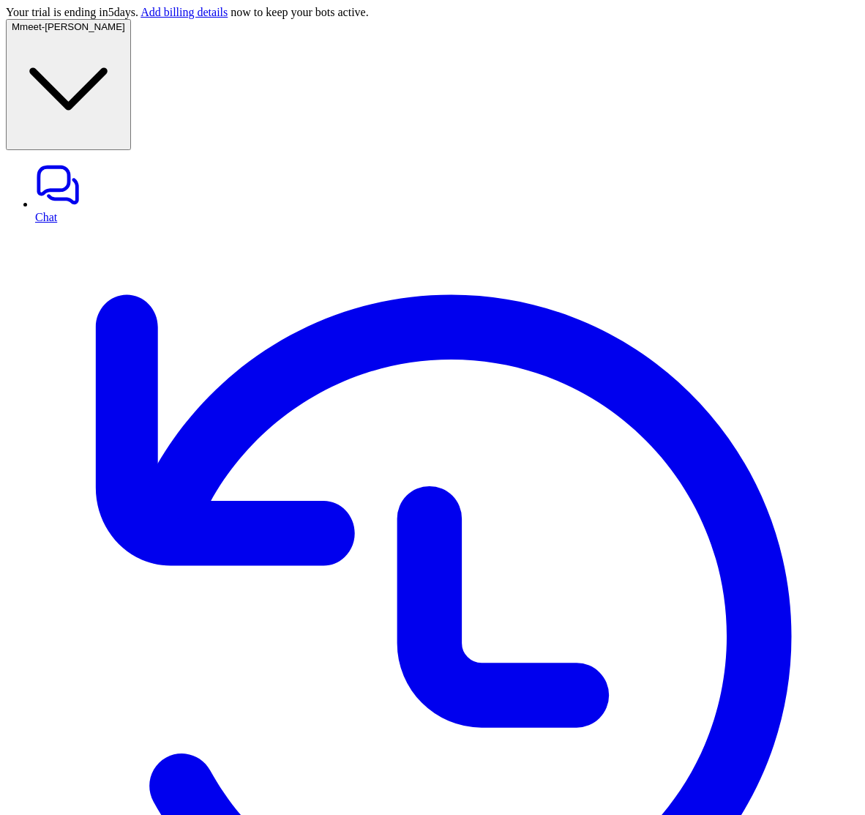
scroll to position [23, 0]
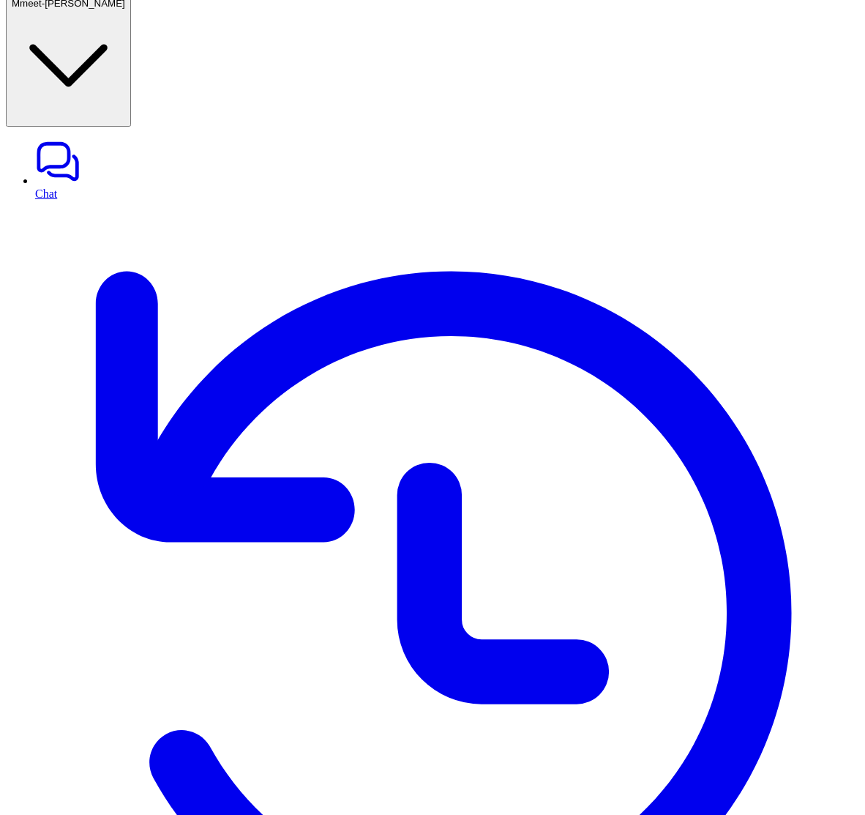
click at [42, 201] on link "History" at bounding box center [447, 621] width 824 height 840
click at [75, 9] on span "meet-[PERSON_NAME]" at bounding box center [72, 3] width 105 height 11
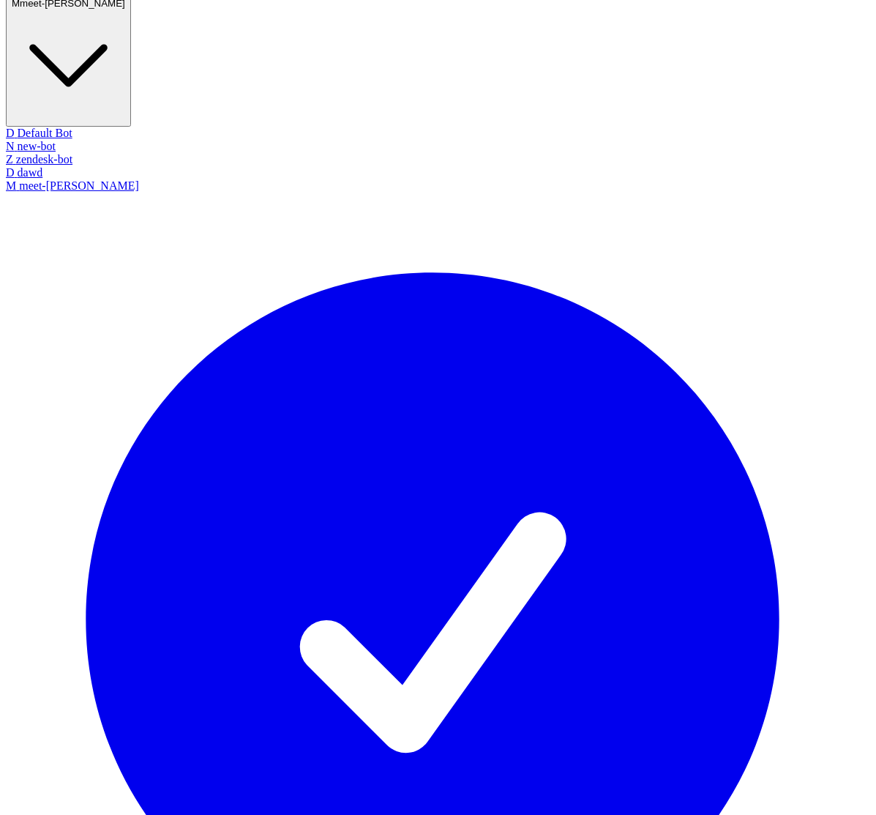
click at [79, 127] on div "D Default Bot" at bounding box center [433, 133] width 854 height 13
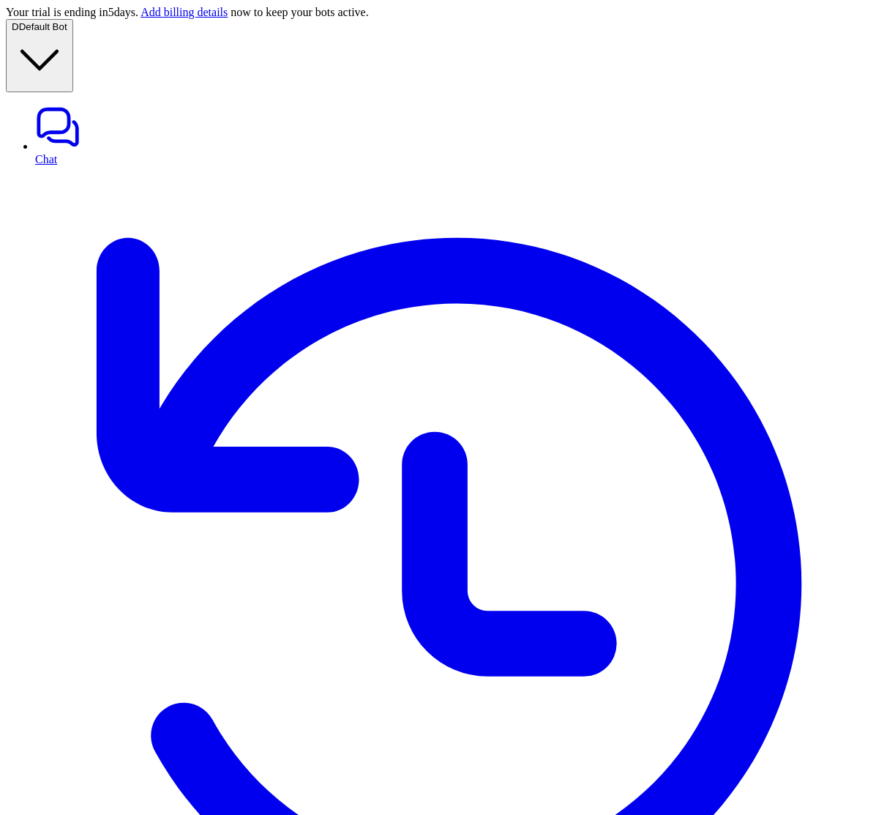
click at [42, 166] on link "History" at bounding box center [452, 591] width 835 height 851
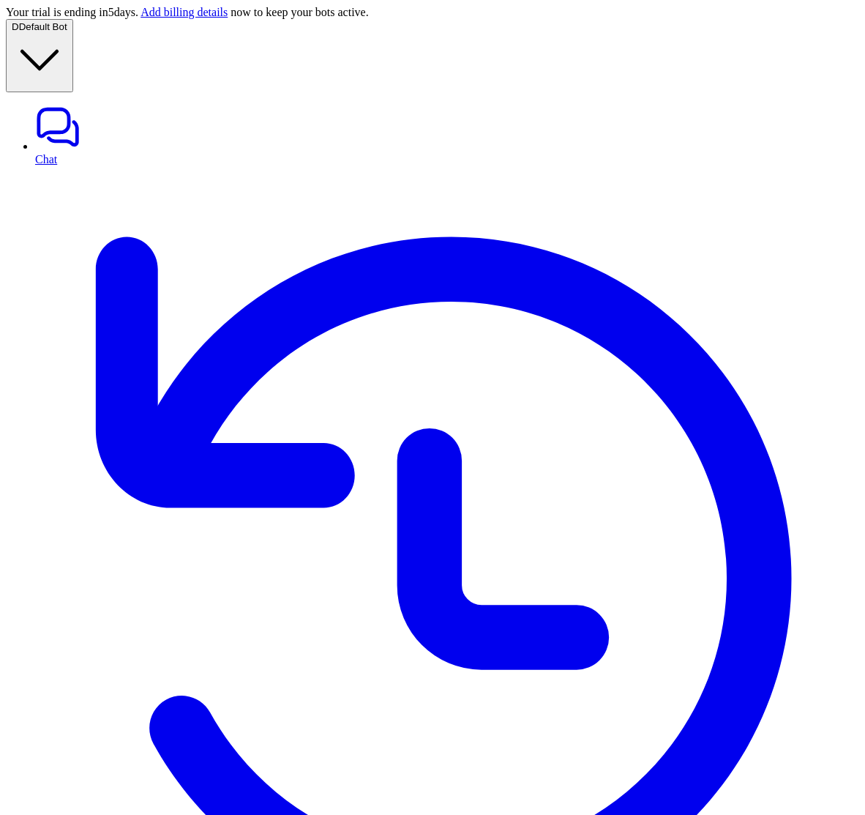
drag, startPoint x: 620, startPoint y: 285, endPoint x: 641, endPoint y: 285, distance: 20.5
click at [55, 104] on link "Chat" at bounding box center [447, 135] width 824 height 62
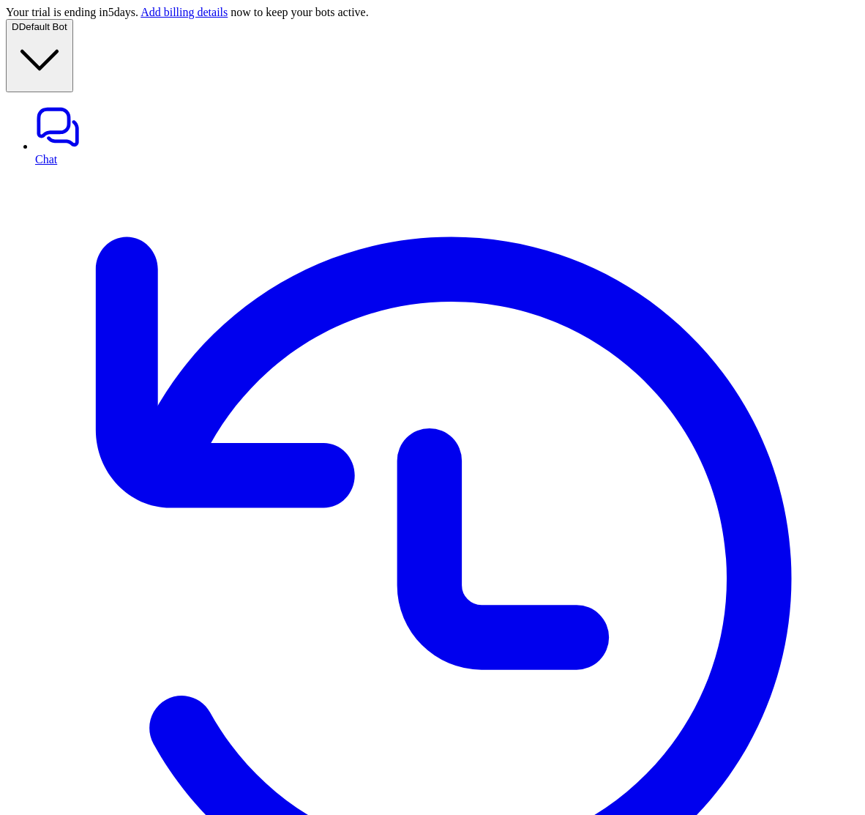
type textarea "**********"
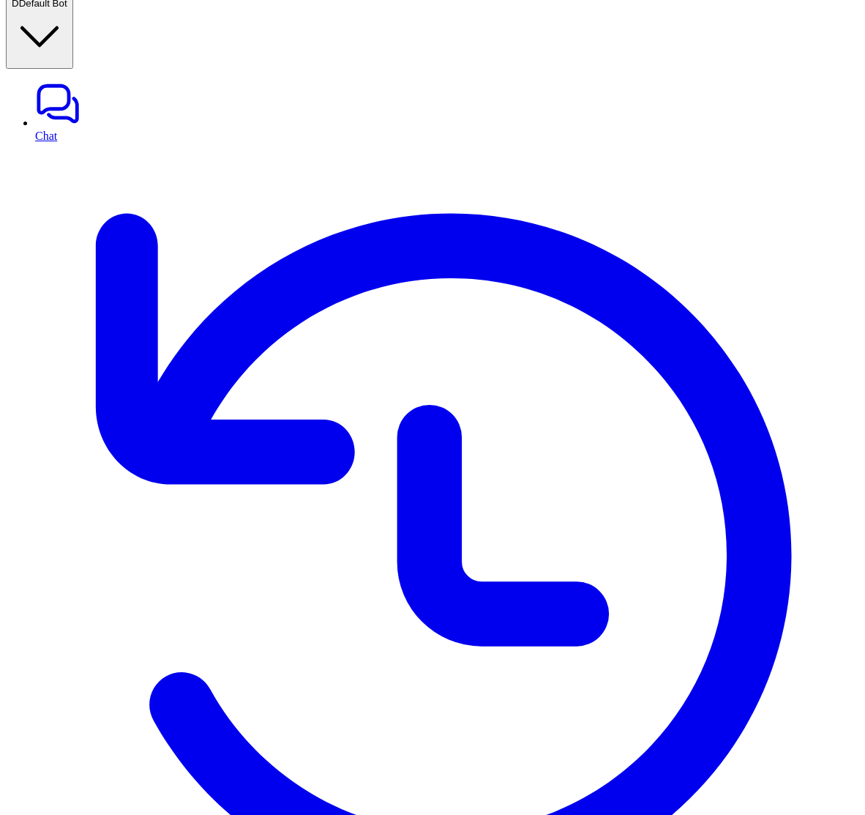
copy div "create a jira ticket for me with project key : SCRUM make it random D"
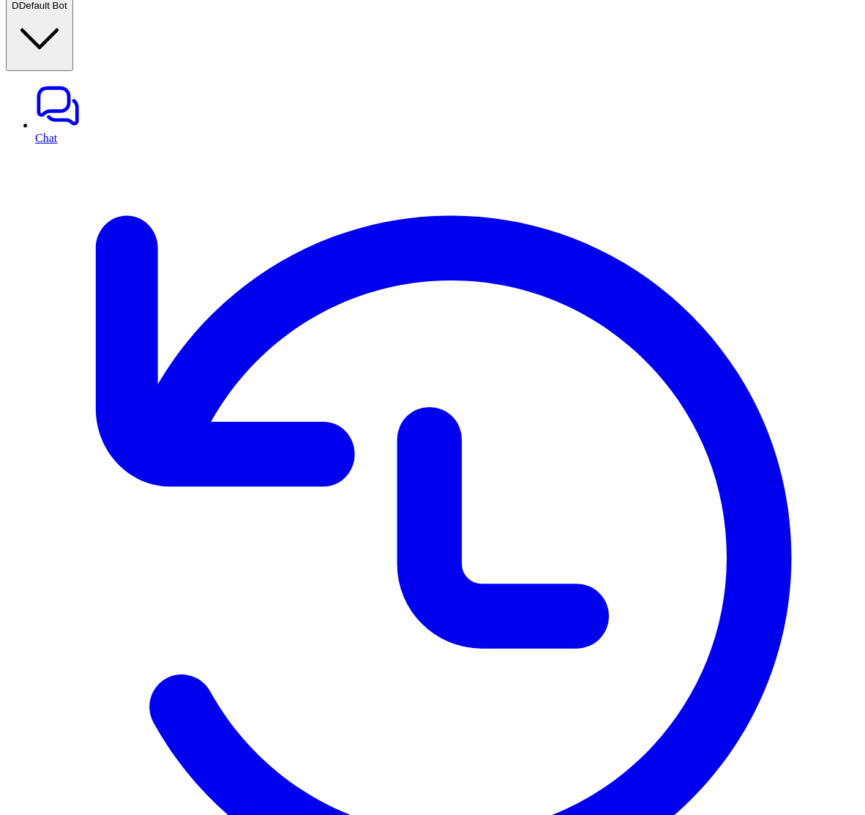
scroll to position [23, 0]
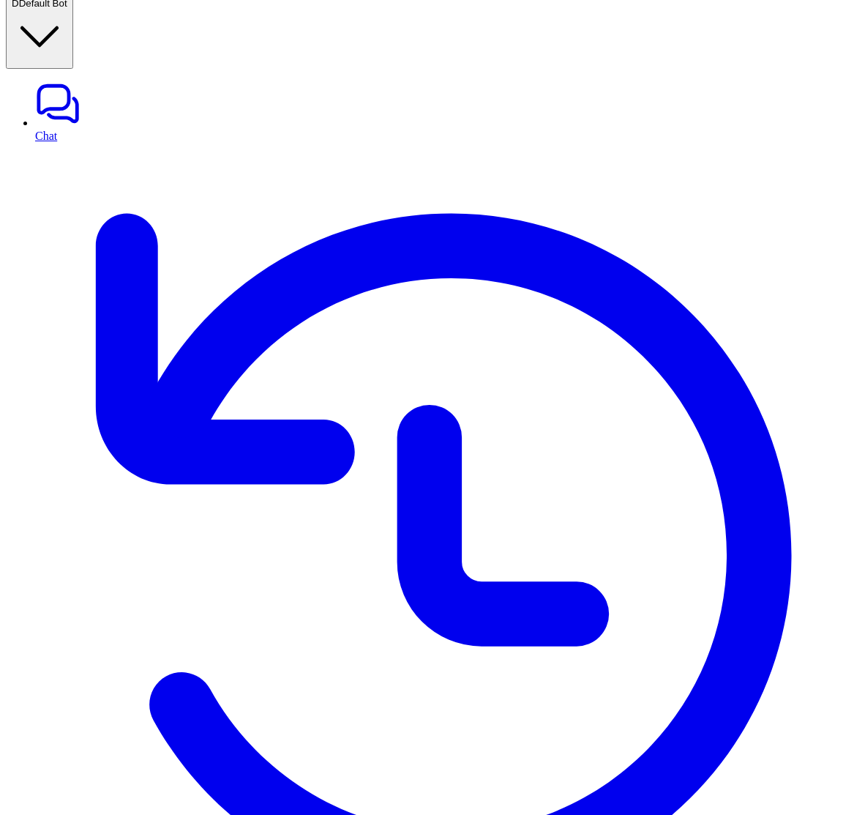
click at [35, 143] on link "History" at bounding box center [447, 563] width 824 height 840
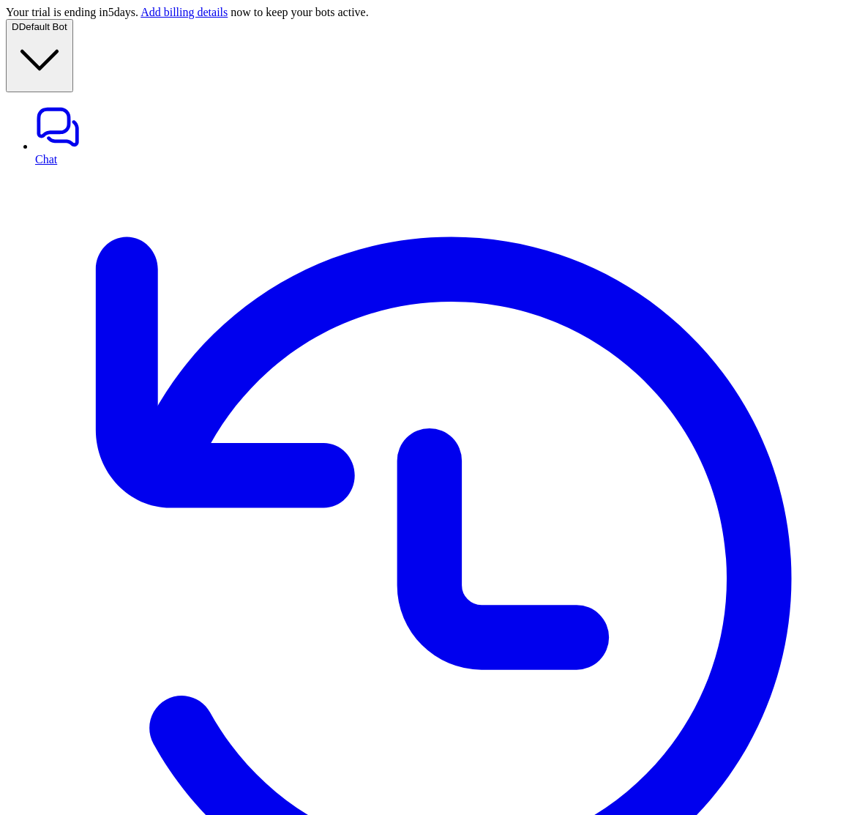
paste div
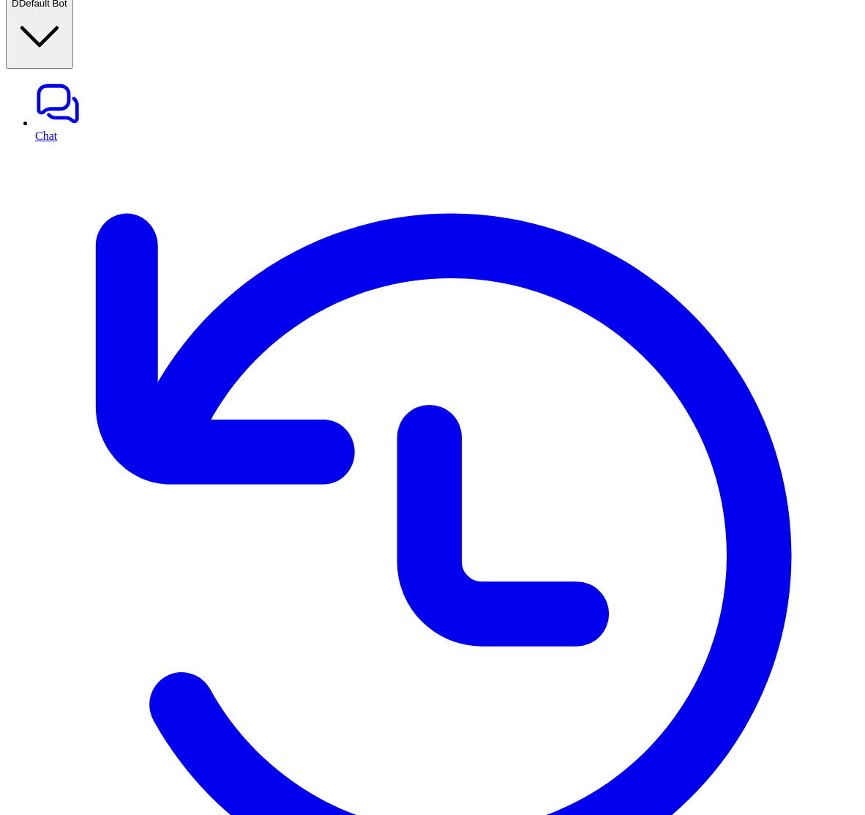
click at [53, 143] on link "History" at bounding box center [447, 563] width 824 height 840
click at [67, 9] on span "Default Bot" at bounding box center [43, 3] width 48 height 11
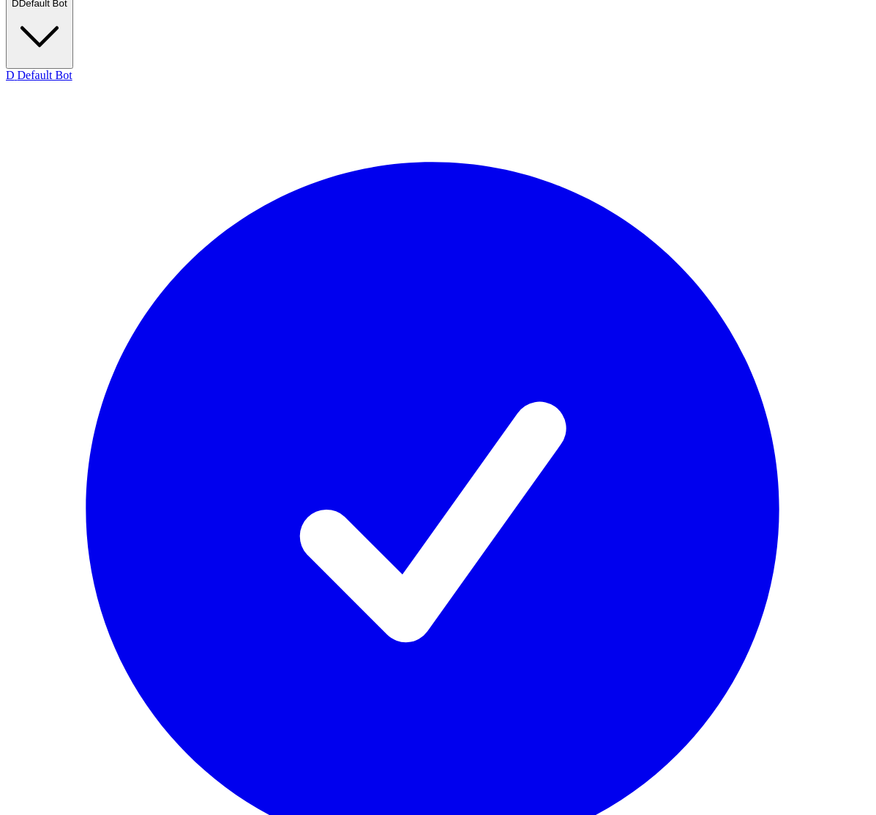
click at [67, 9] on span "Default Bot" at bounding box center [43, 3] width 48 height 11
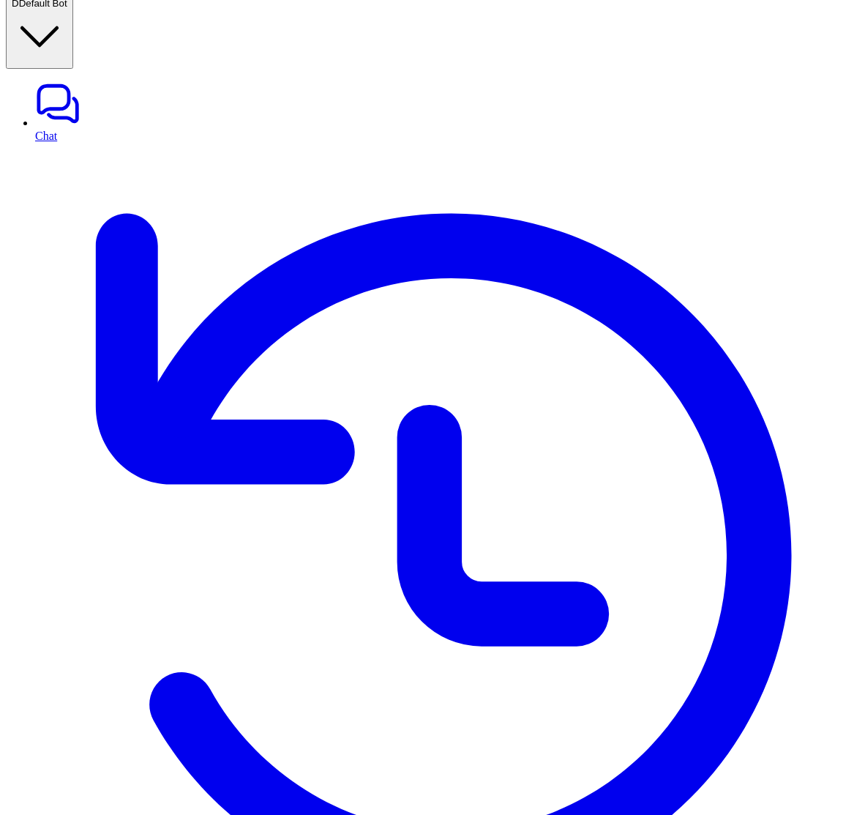
click at [67, 9] on span "Default Bot" at bounding box center [43, 3] width 48 height 11
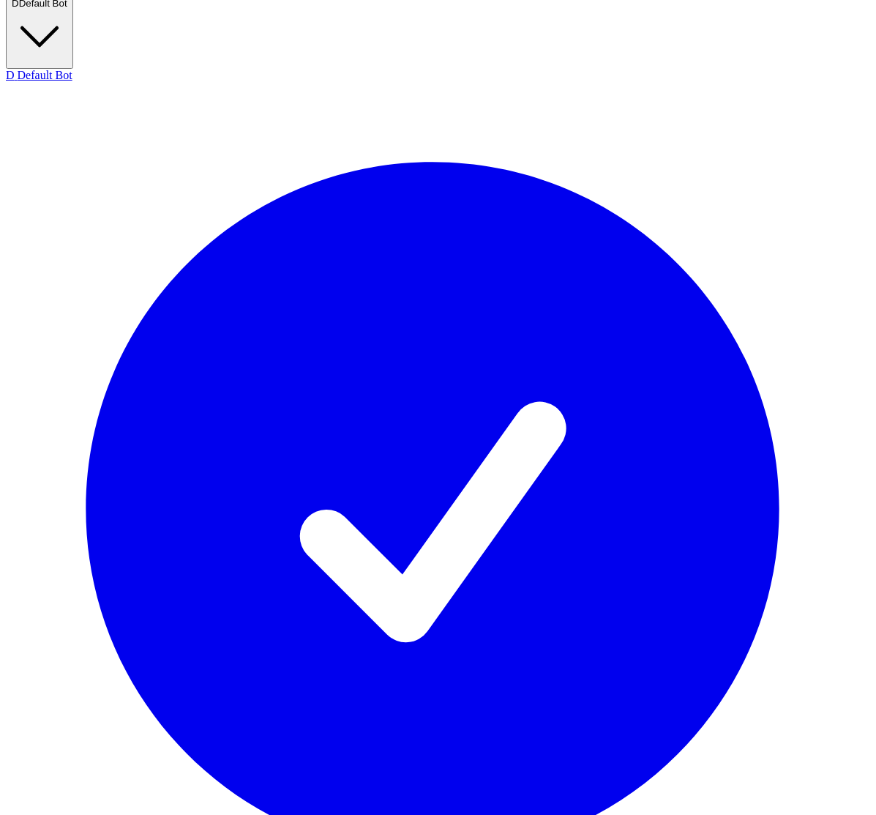
click at [67, 9] on span "Default Bot" at bounding box center [43, 3] width 48 height 11
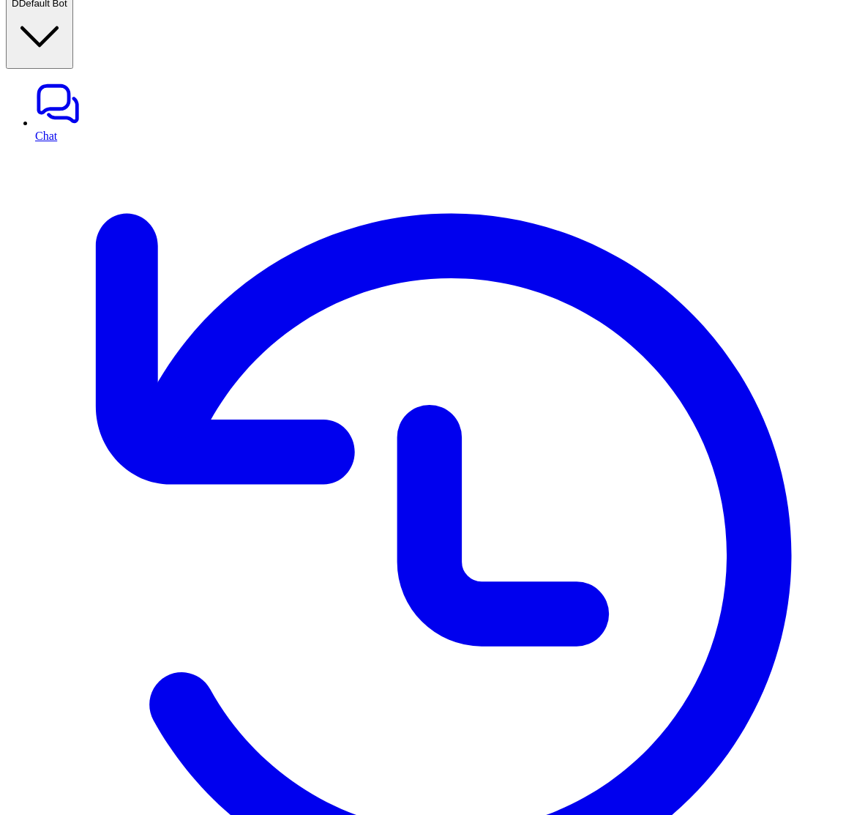
click at [67, 9] on span "Default Bot" at bounding box center [43, 3] width 48 height 11
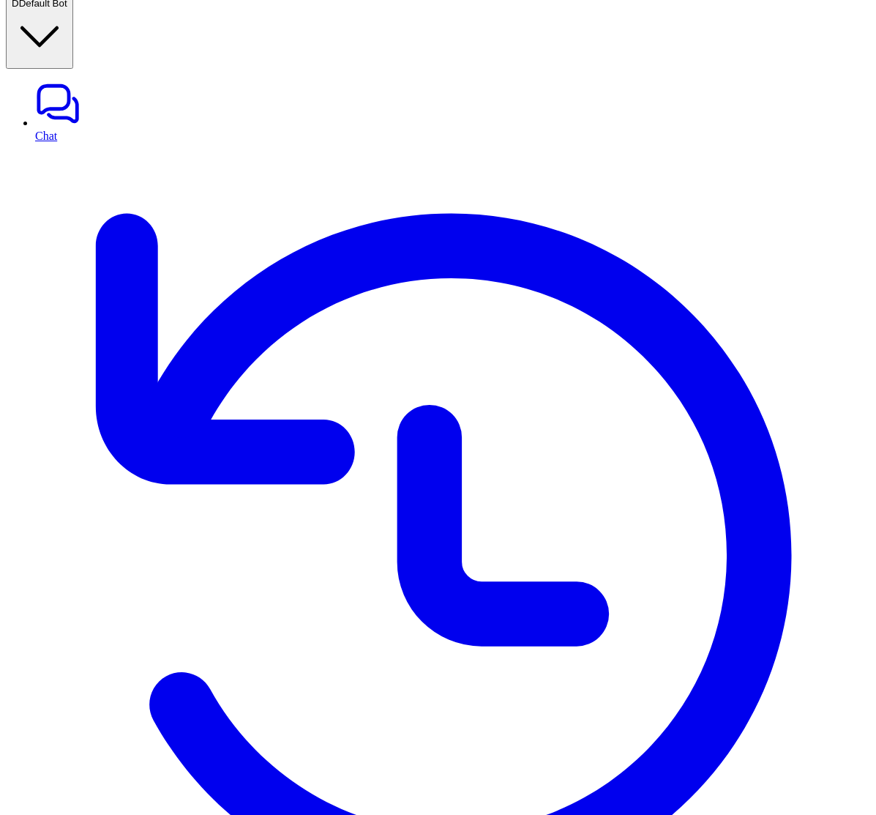
type input "******"
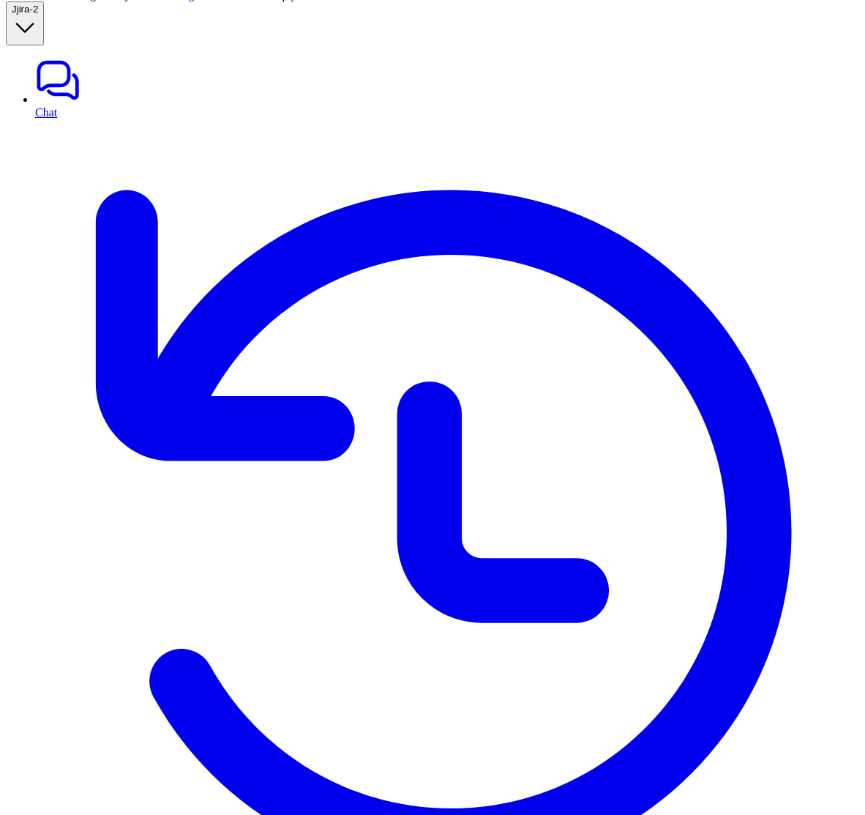
scroll to position [23, 0]
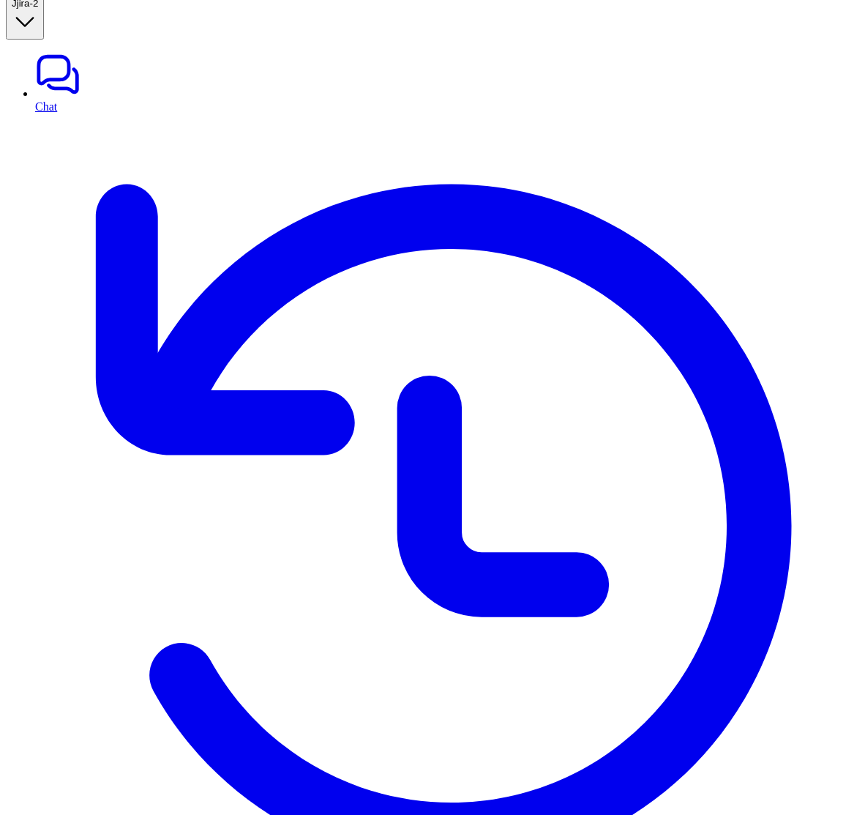
type textarea "**********"
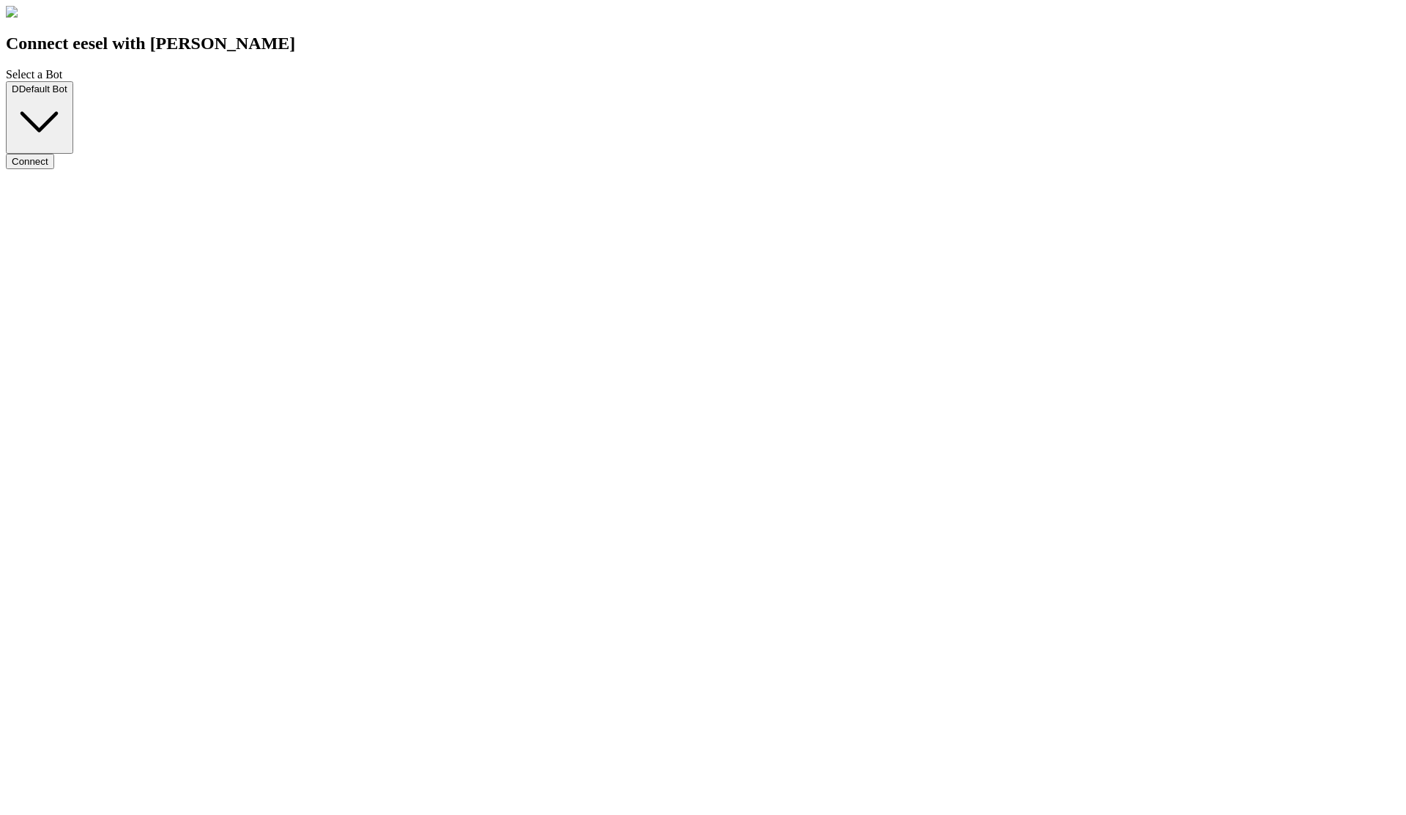
click at [67, 94] on span "Default Bot" at bounding box center [43, 88] width 48 height 11
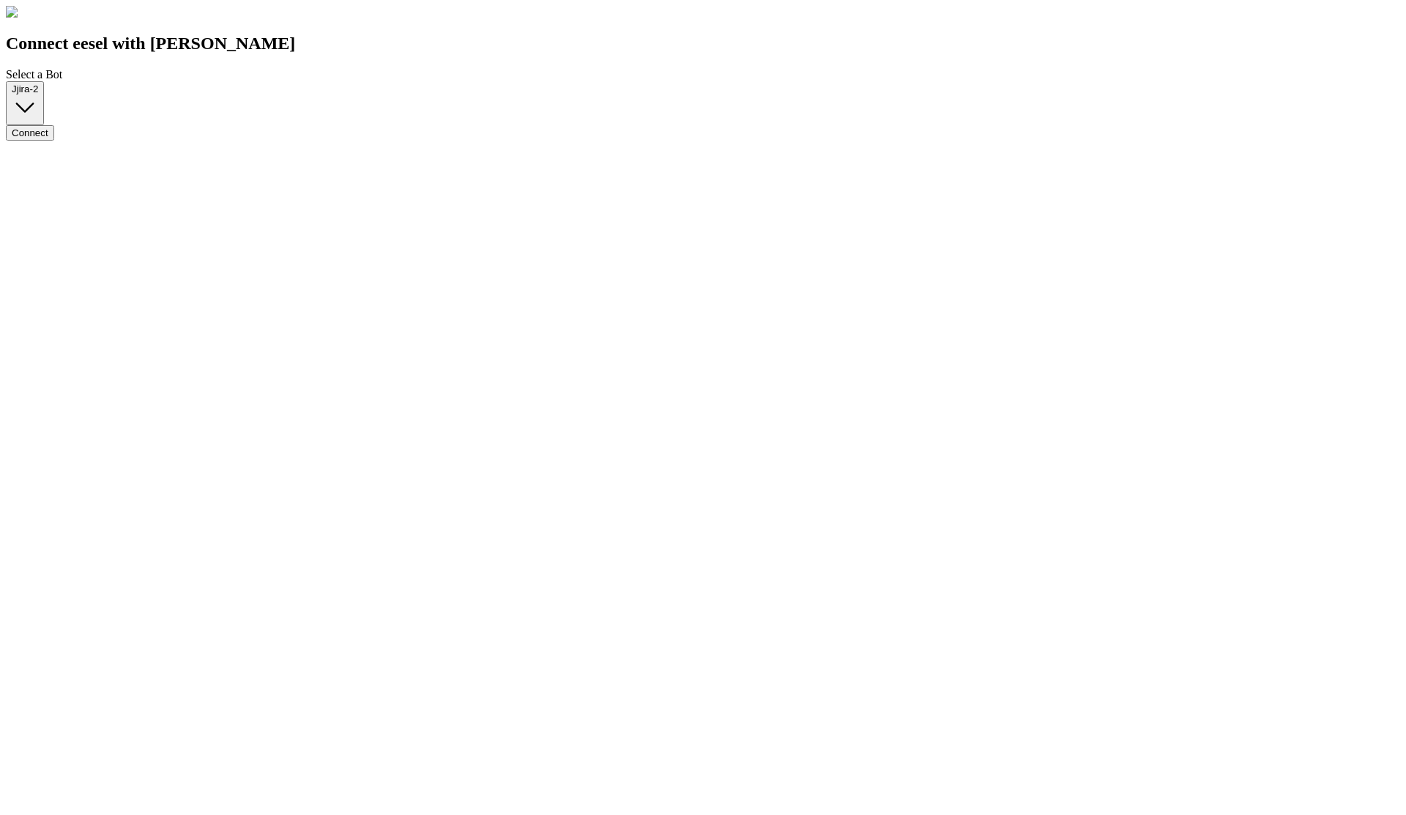
click at [54, 141] on button "Connect" at bounding box center [30, 132] width 48 height 15
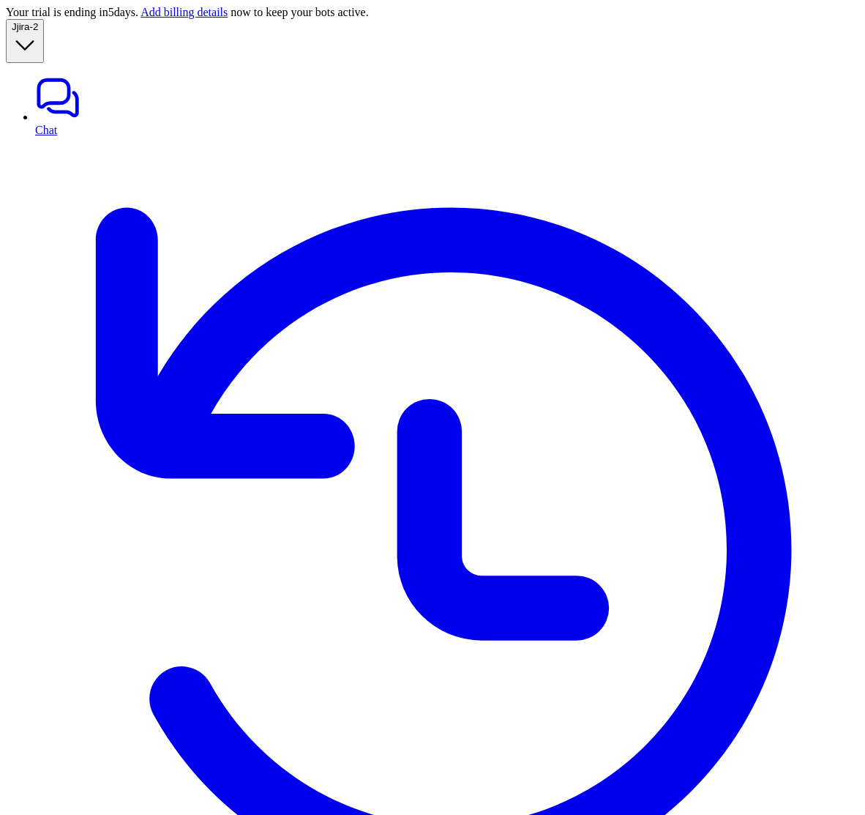
scroll to position [23, 0]
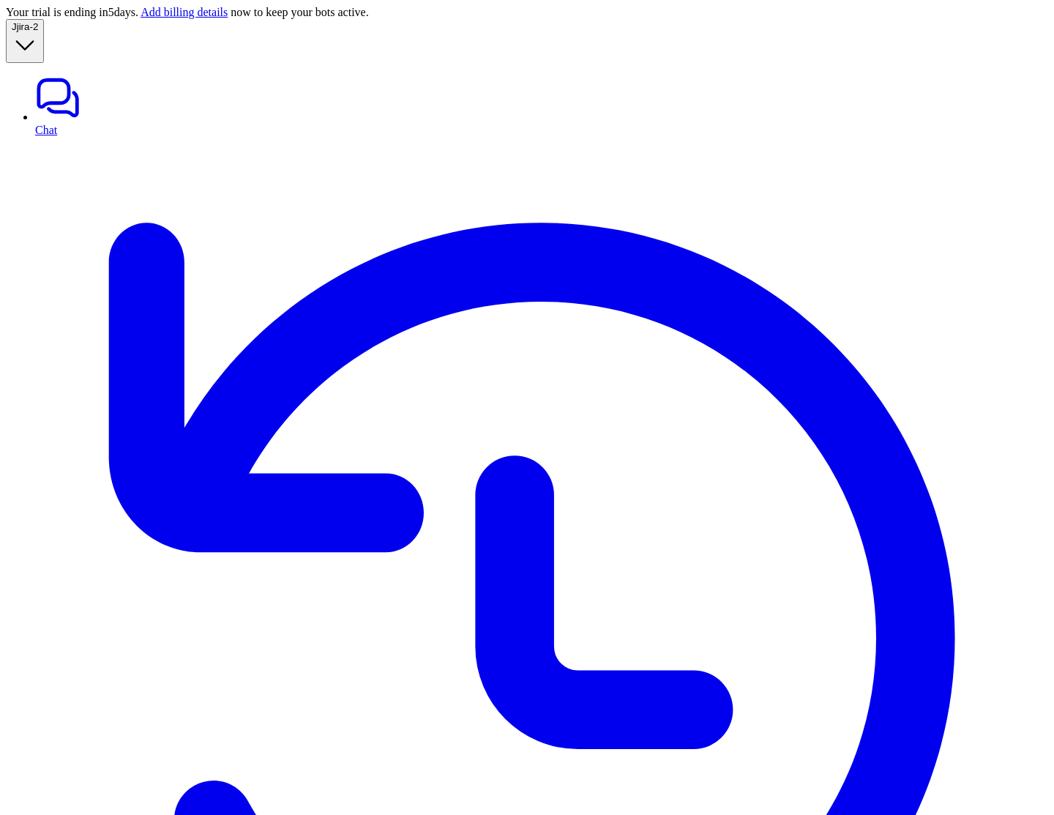
type input "****"
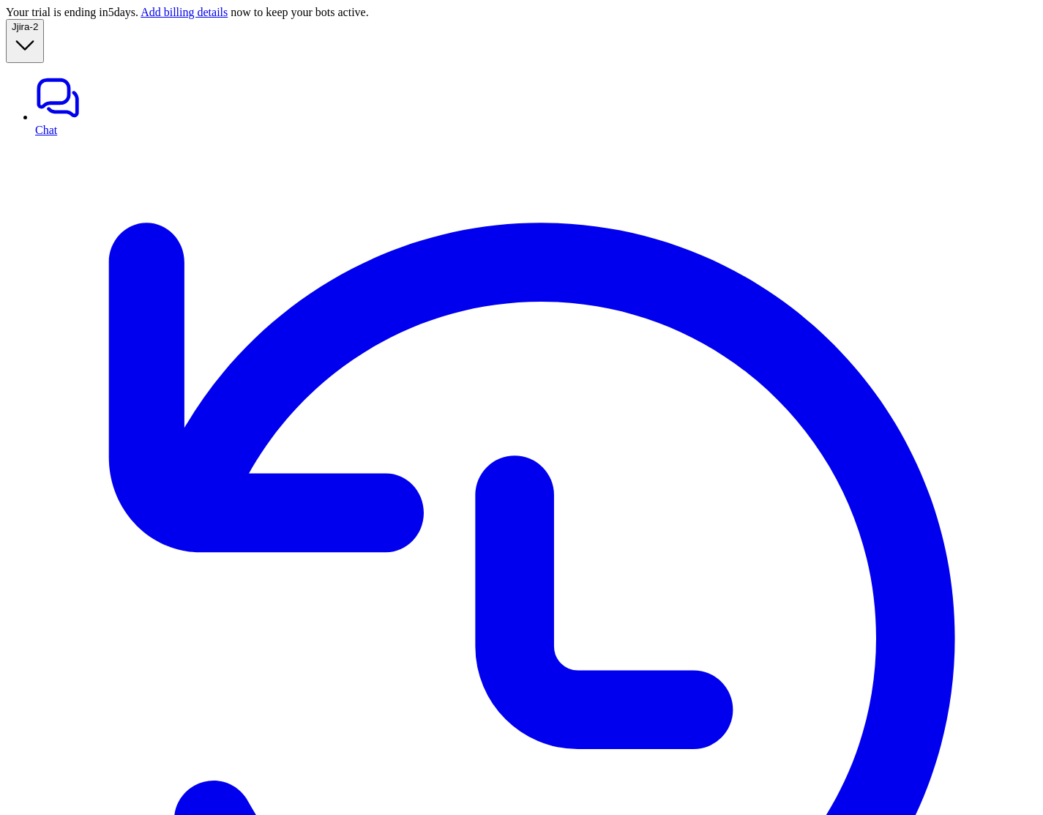
copy p "jira_create_issue"
paste textarea "**********"
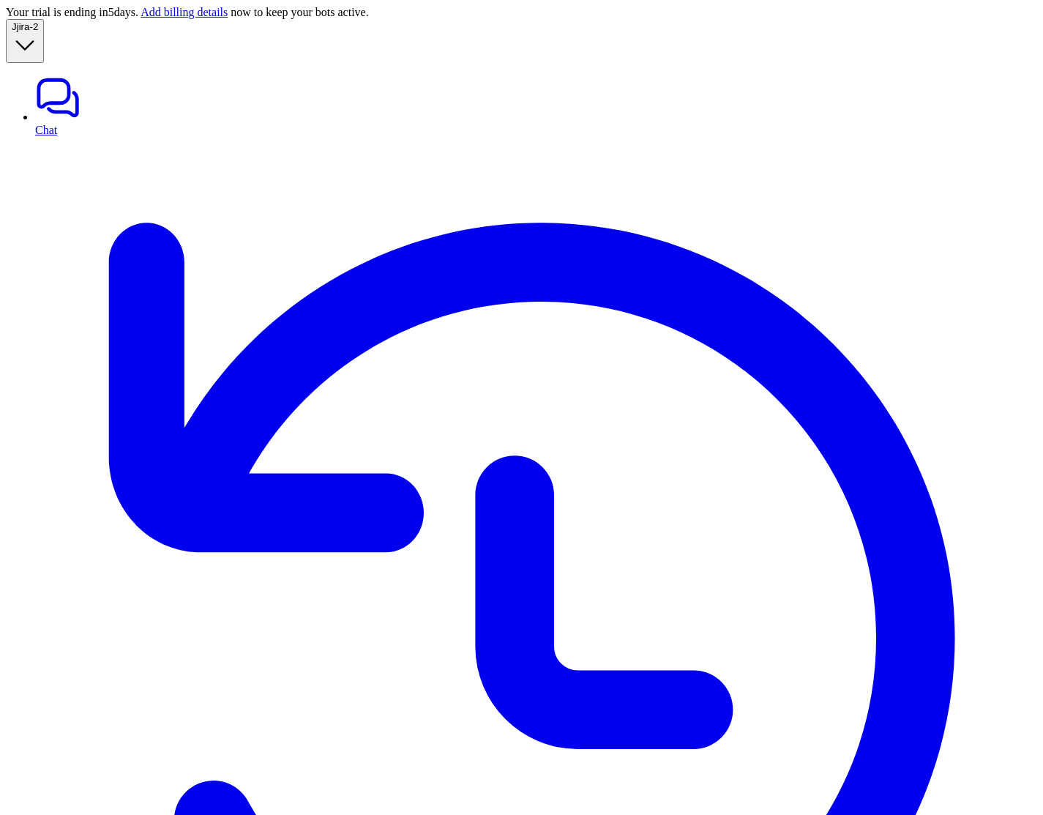
type textarea "**********"
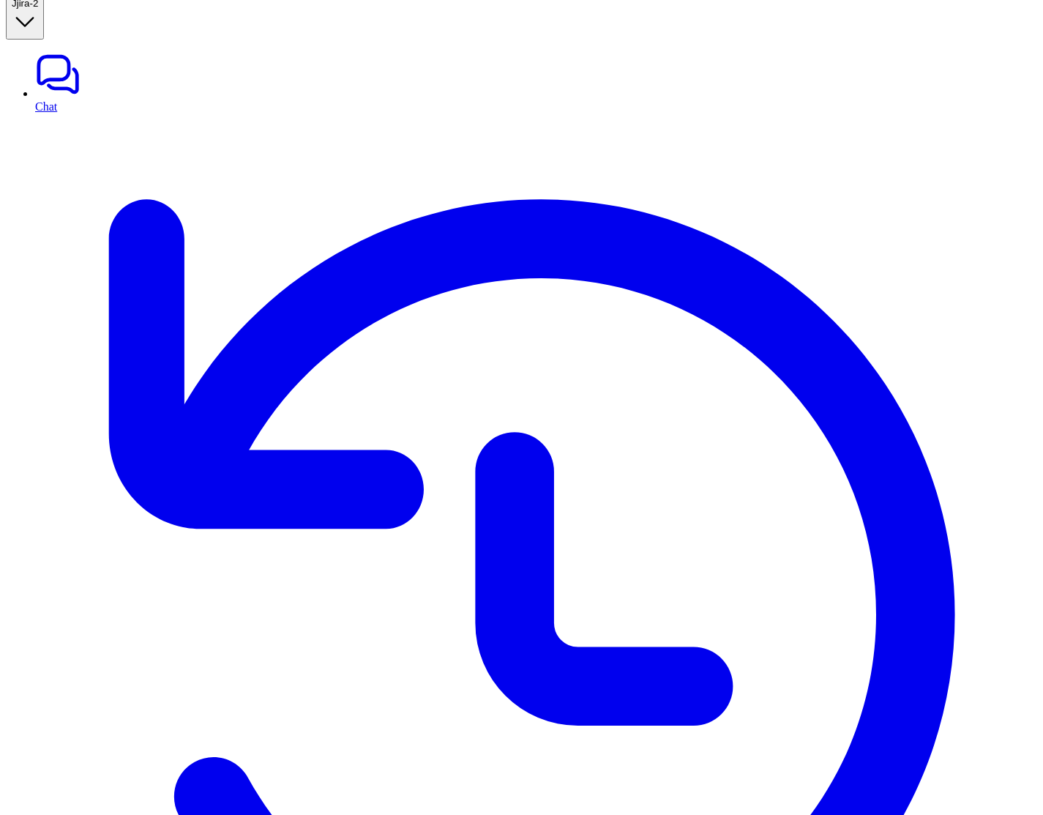
drag, startPoint x: 247, startPoint y: 127, endPoint x: 616, endPoint y: 143, distance: 368.6
drag, startPoint x: 498, startPoint y: 136, endPoint x: 305, endPoint y: 145, distance: 192.8
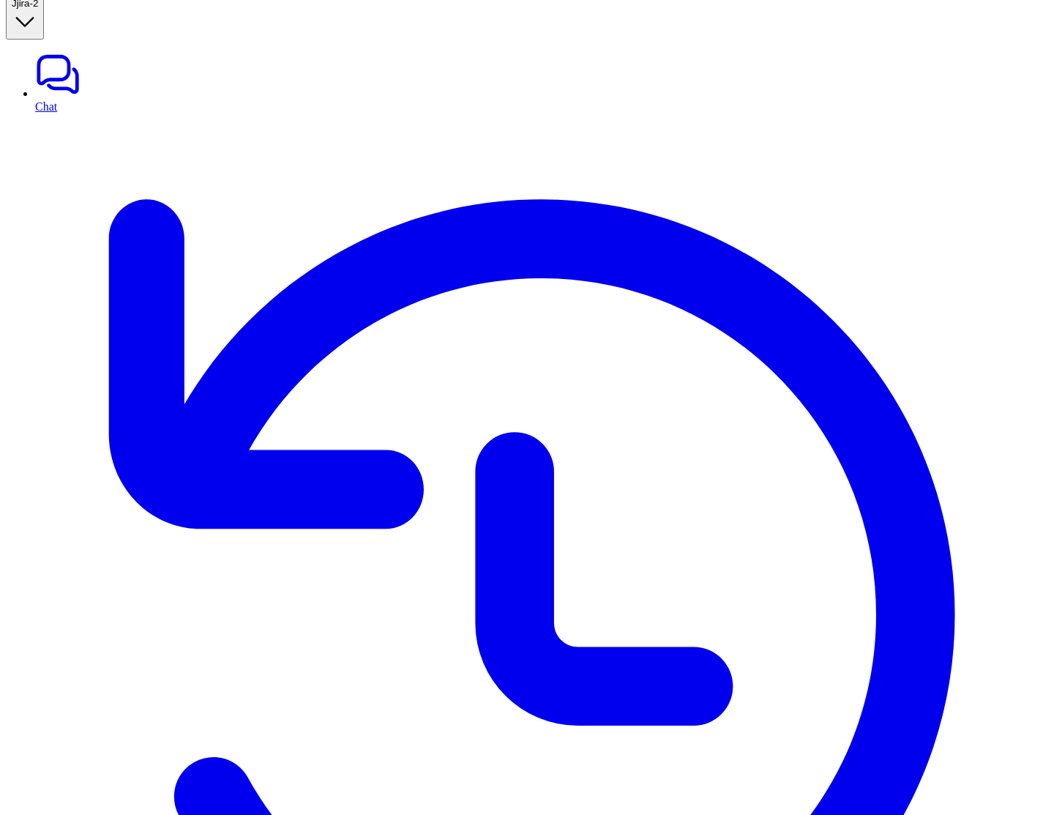
copy span "Failed at jira_create_issue"
drag, startPoint x: 399, startPoint y: 133, endPoint x: 451, endPoint y: 134, distance: 52.0
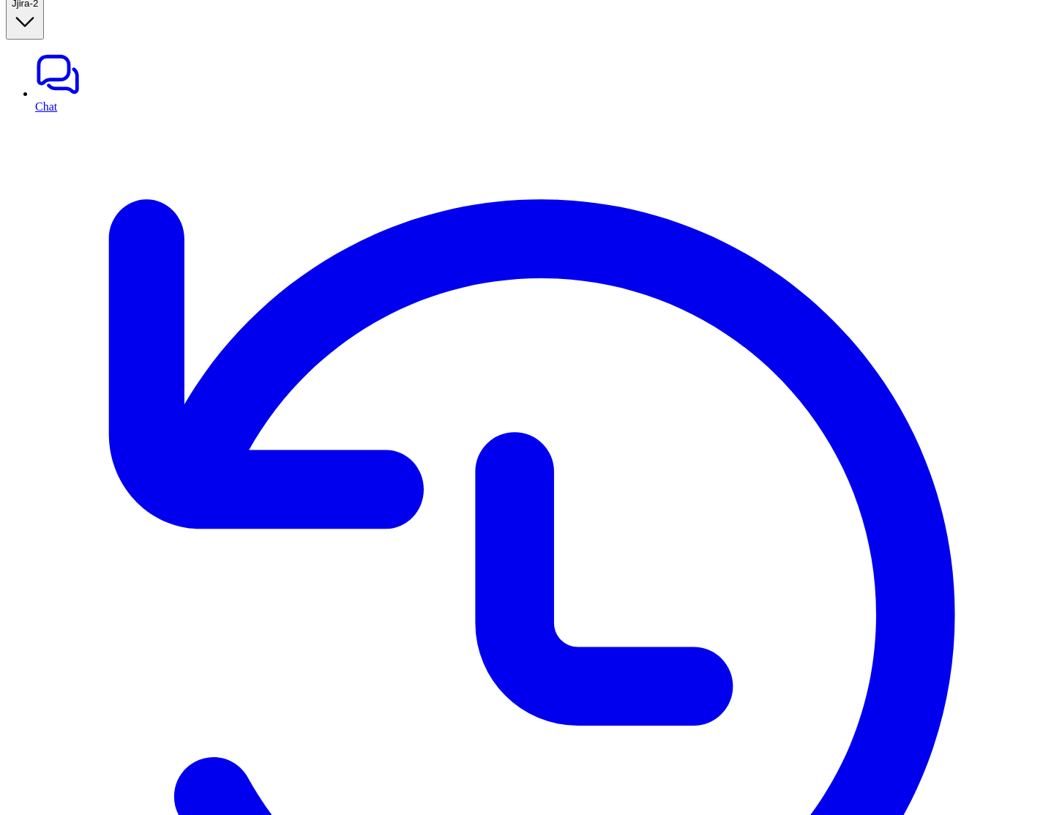
drag, startPoint x: 512, startPoint y: 135, endPoint x: 276, endPoint y: 145, distance: 236.0
copy span "Connection configuration entries not found"
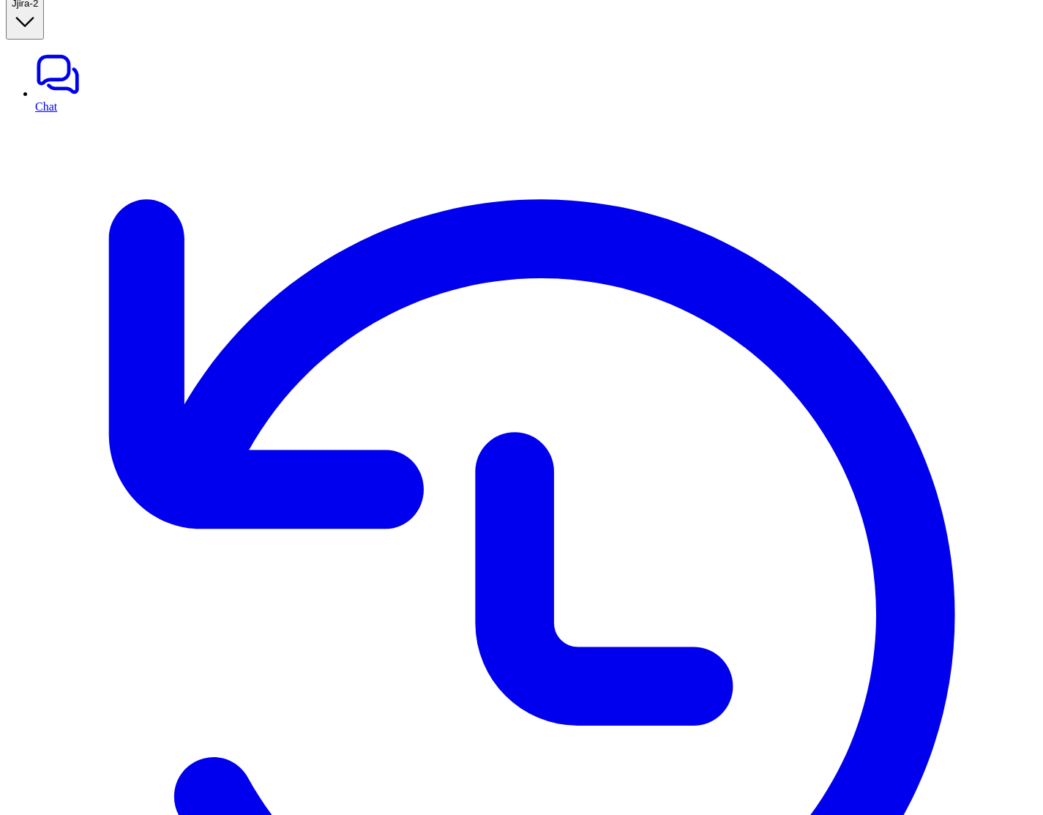
scroll to position [100, 0]
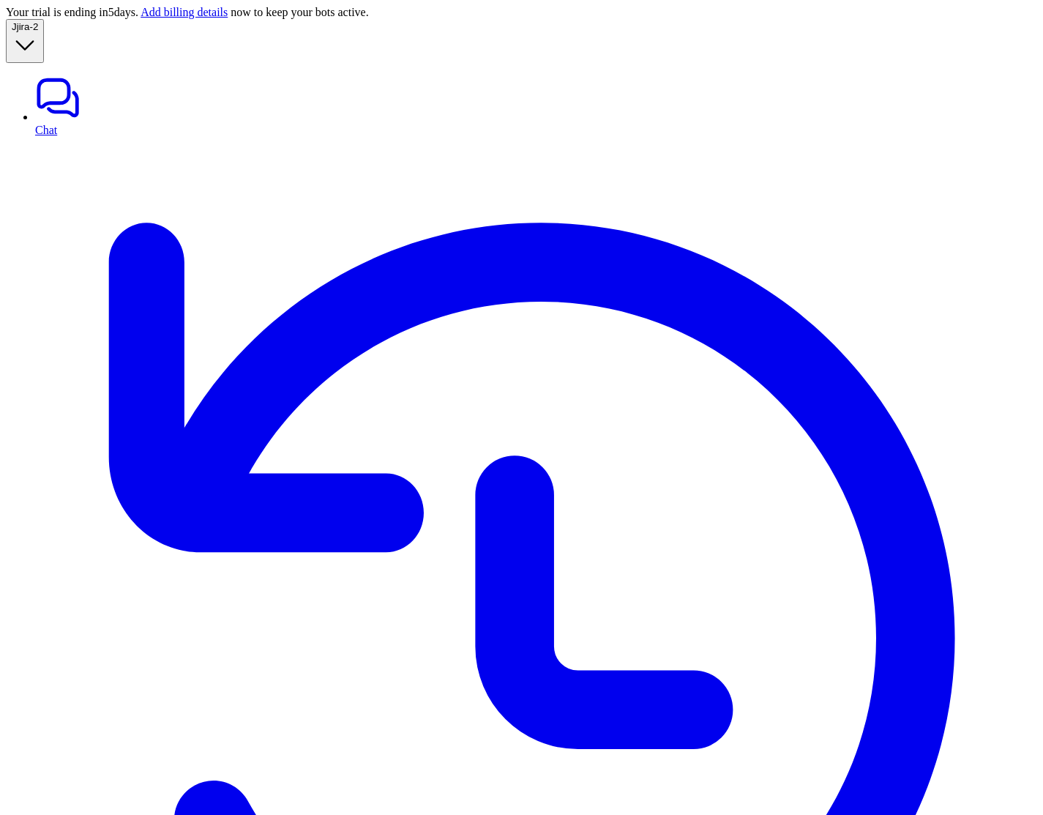
scroll to position [23, 0]
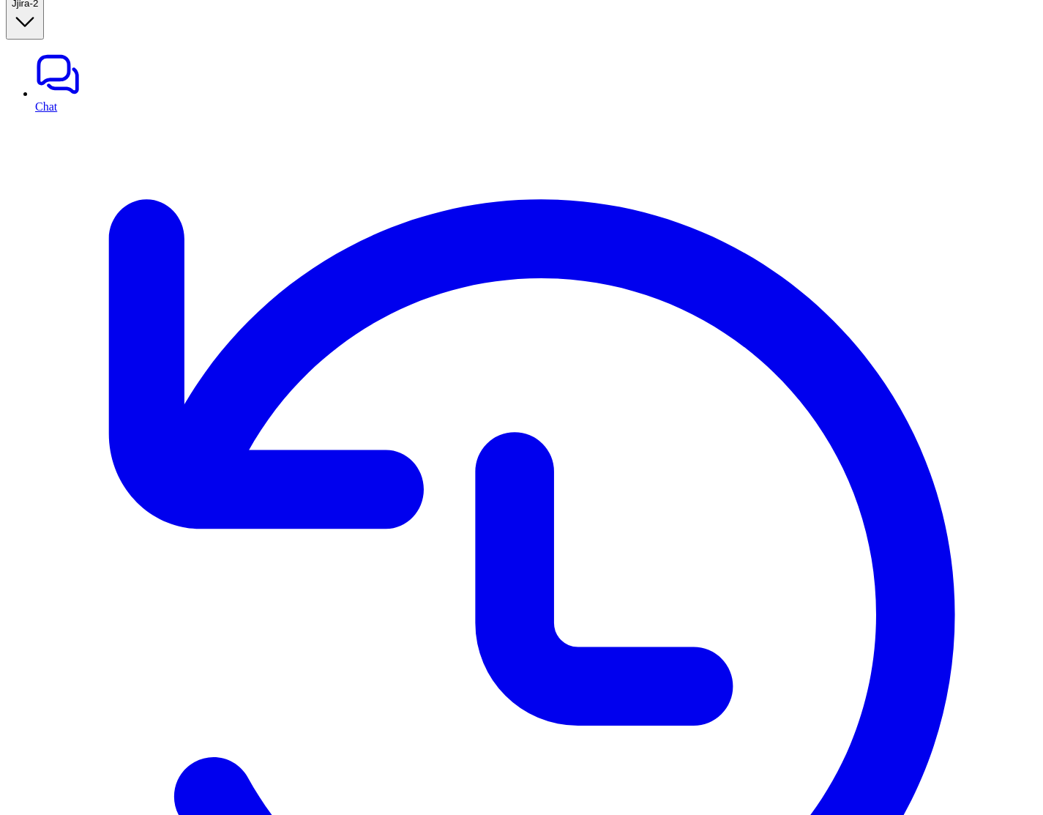
drag, startPoint x: 390, startPoint y: 341, endPoint x: 649, endPoint y: 382, distance: 261.7
drag, startPoint x: 716, startPoint y: 368, endPoint x: 386, endPoint y: 337, distance: 331.7
